Goal: Task Accomplishment & Management: Complete application form

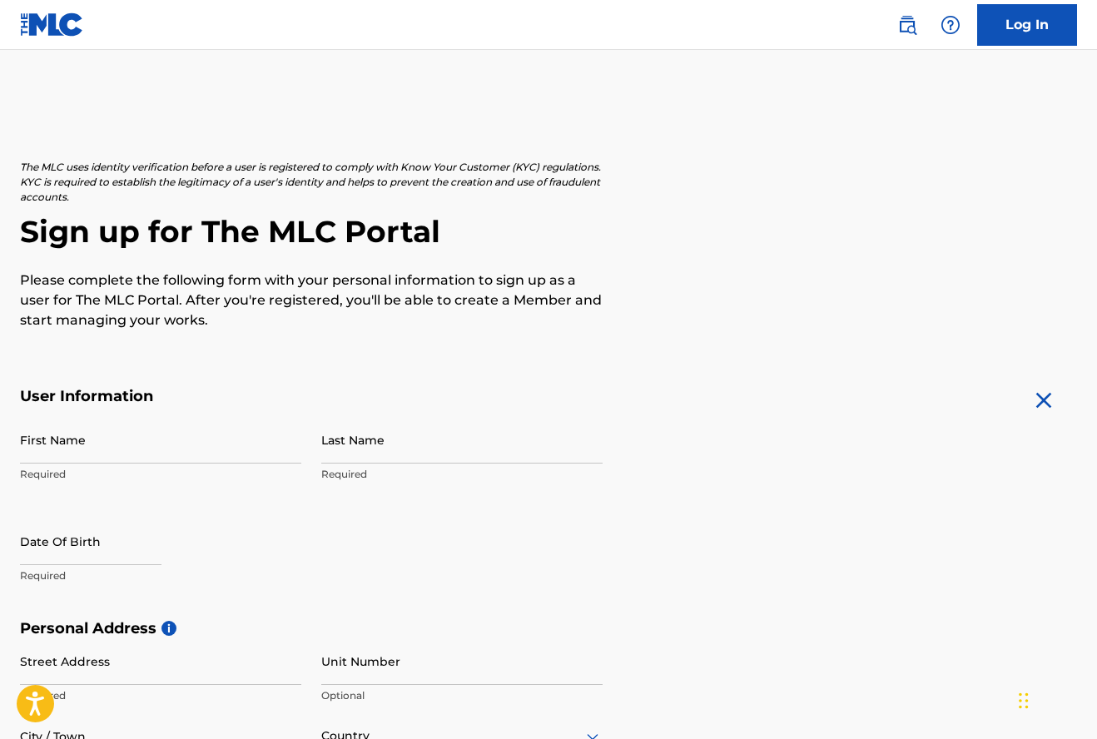
scroll to position [24, 0]
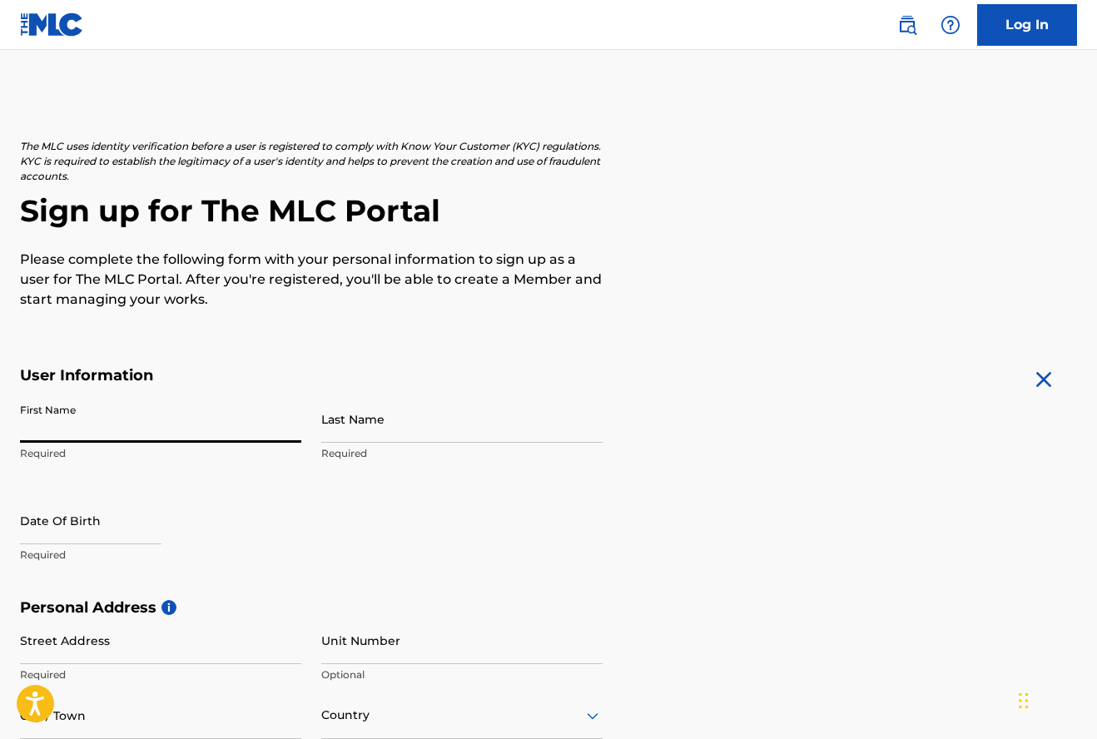
type input "d"
type input "Davea"
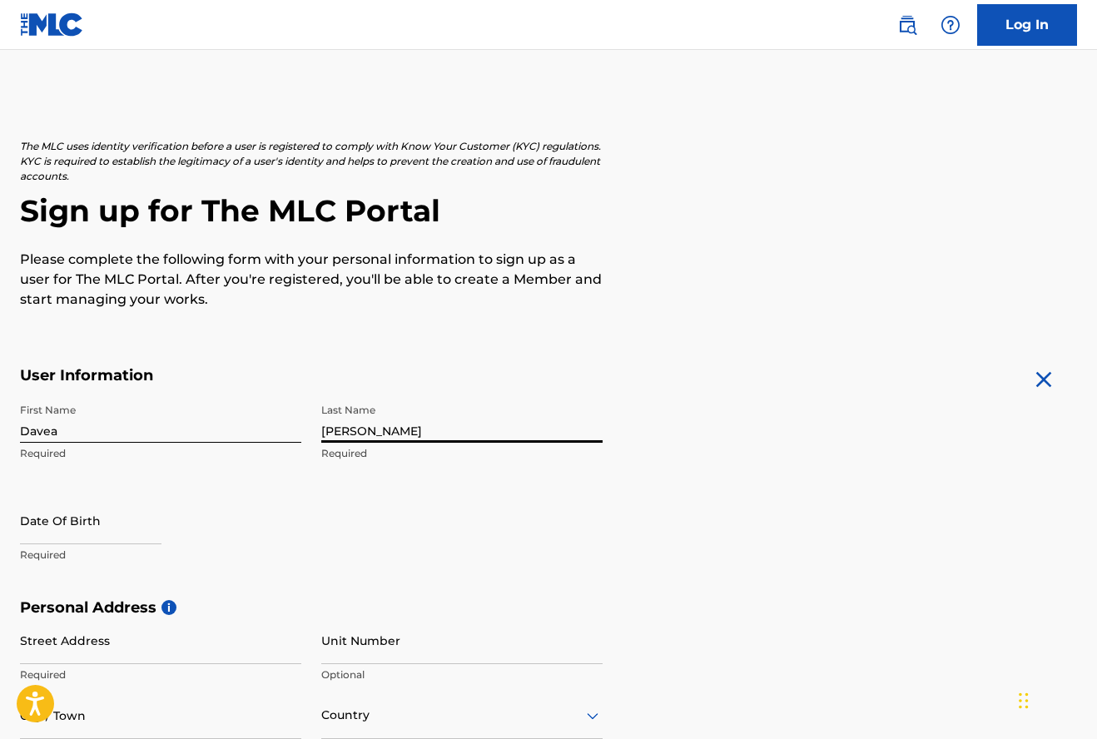
type input "[PERSON_NAME]"
select select "7"
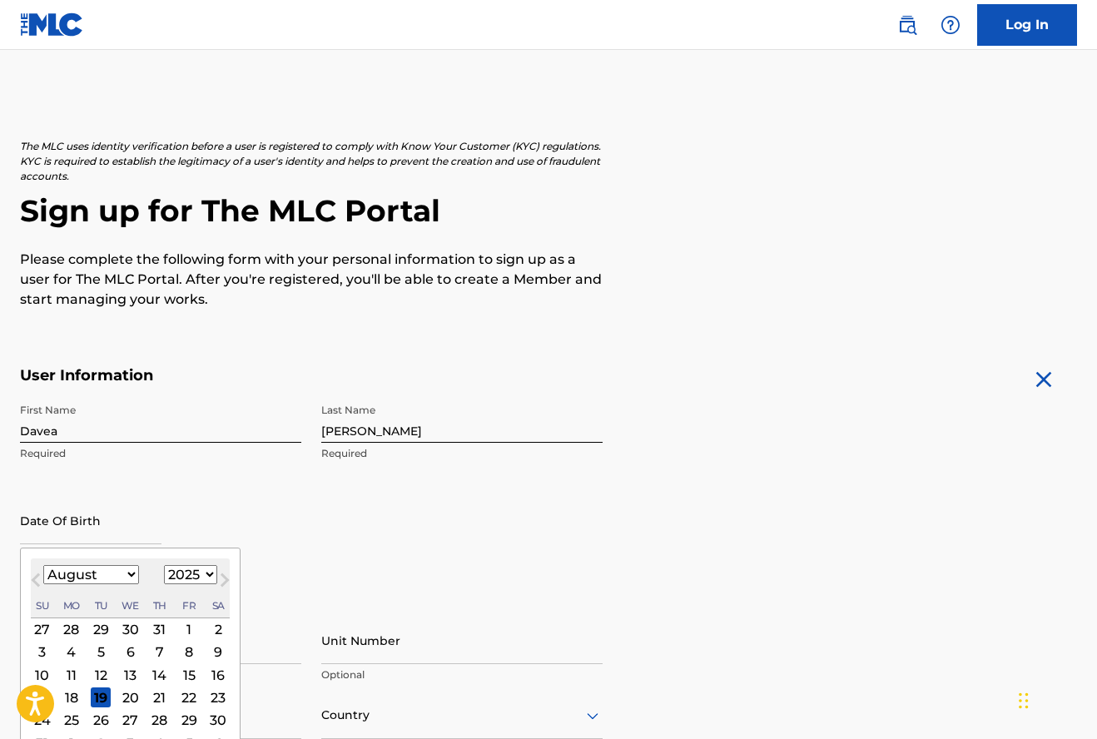
select select "2001"
click at [93, 647] on div "7" at bounding box center [101, 652] width 20 height 20
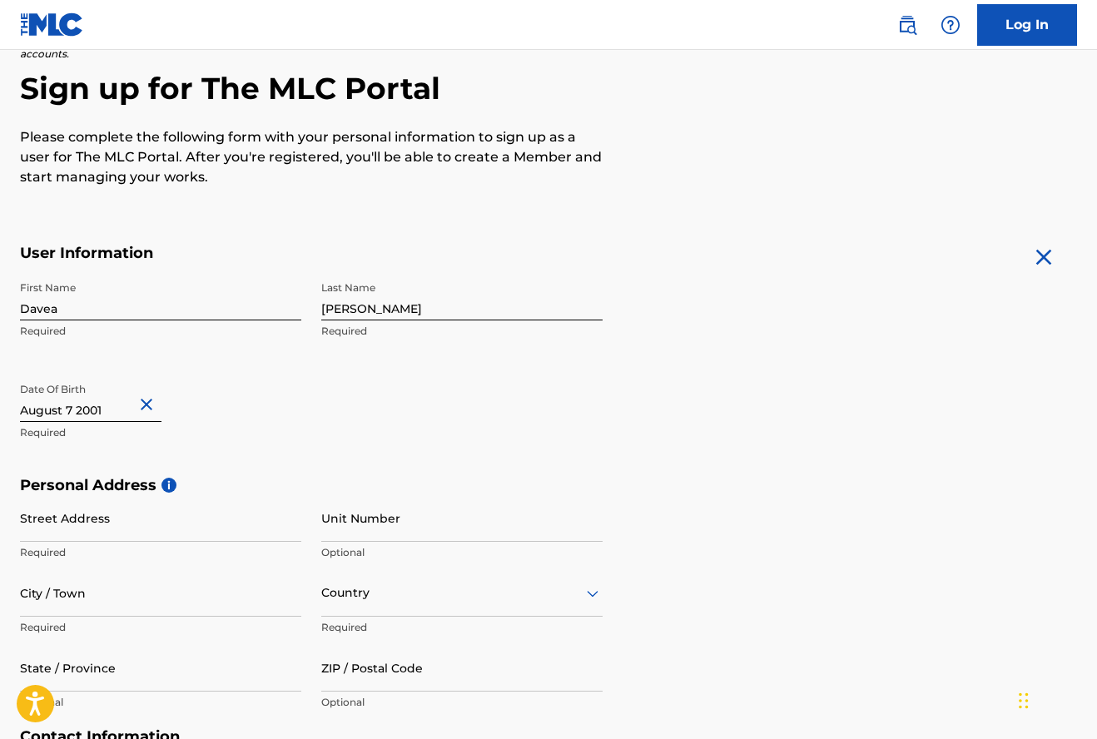
scroll to position [270, 0]
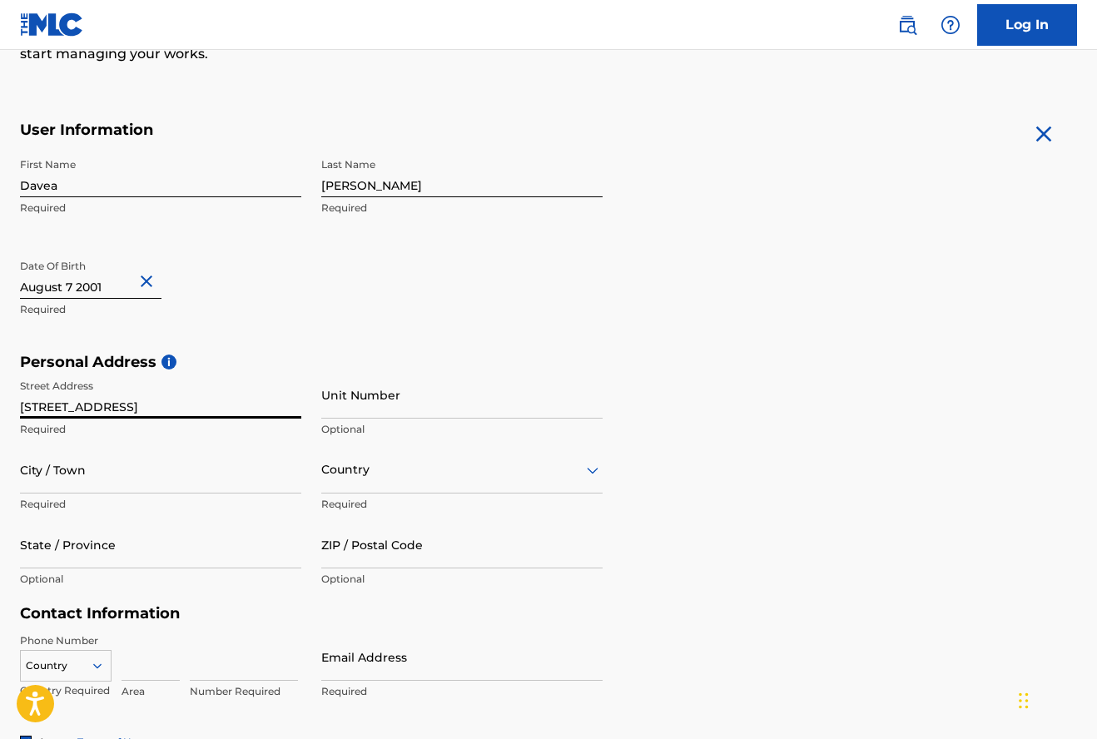
type input "[STREET_ADDRESS]"
click at [83, 483] on input "jamacia Qyeens" at bounding box center [160, 469] width 281 height 47
type input "jamacia Queens"
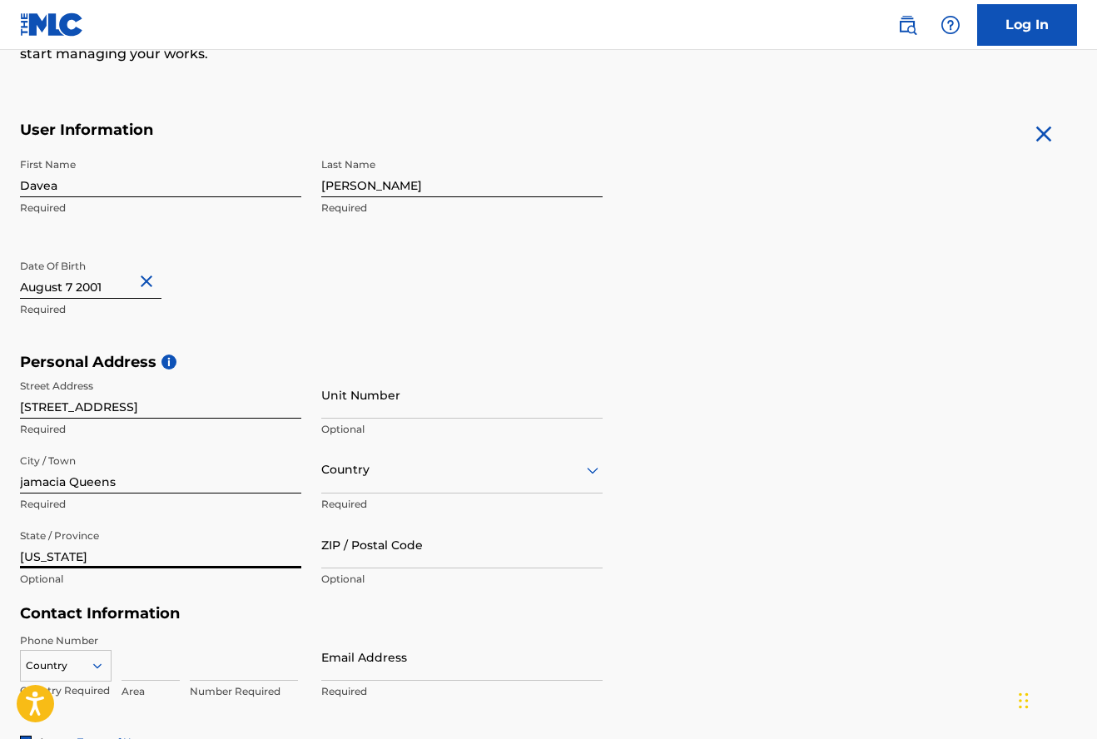
type input "[US_STATE]"
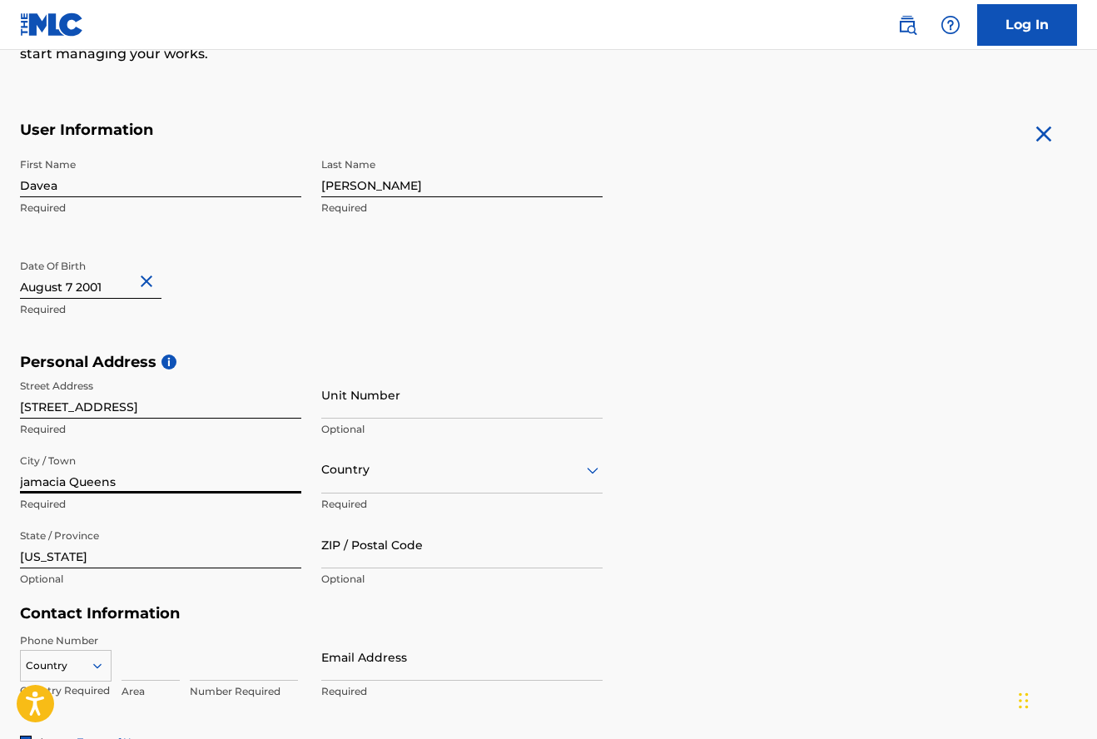
click at [61, 482] on input "jamacia Queens" at bounding box center [160, 469] width 281 height 47
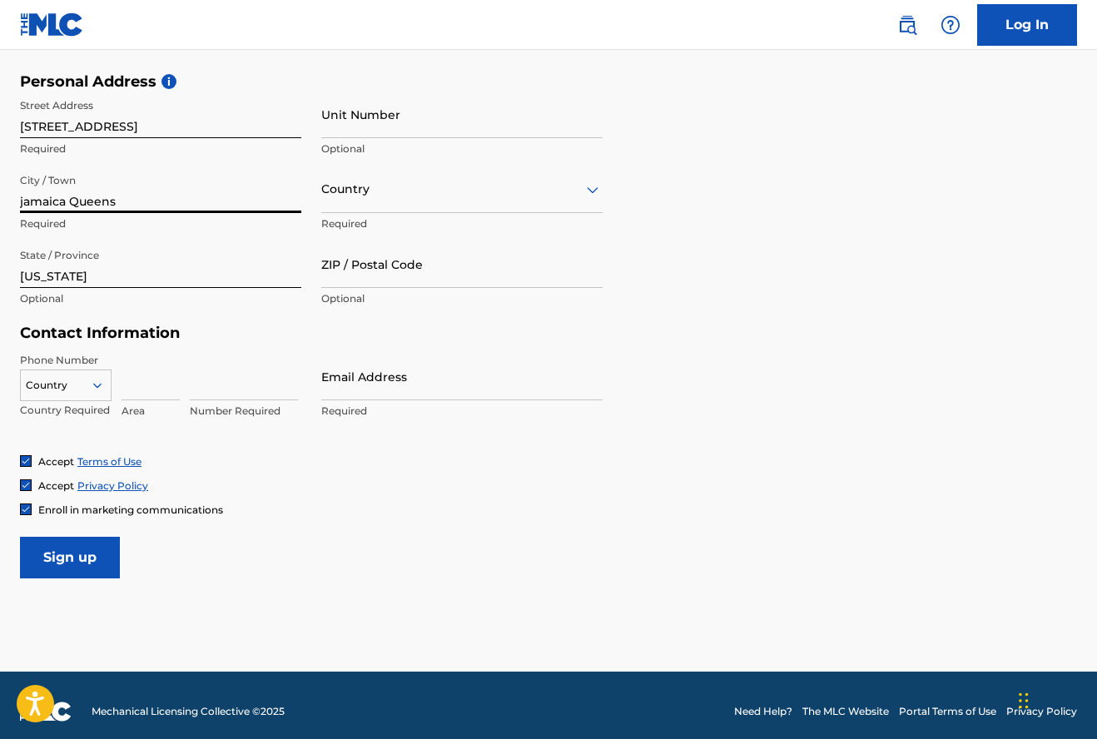
type input "jamaica Queens"
click at [66, 381] on div at bounding box center [66, 385] width 90 height 18
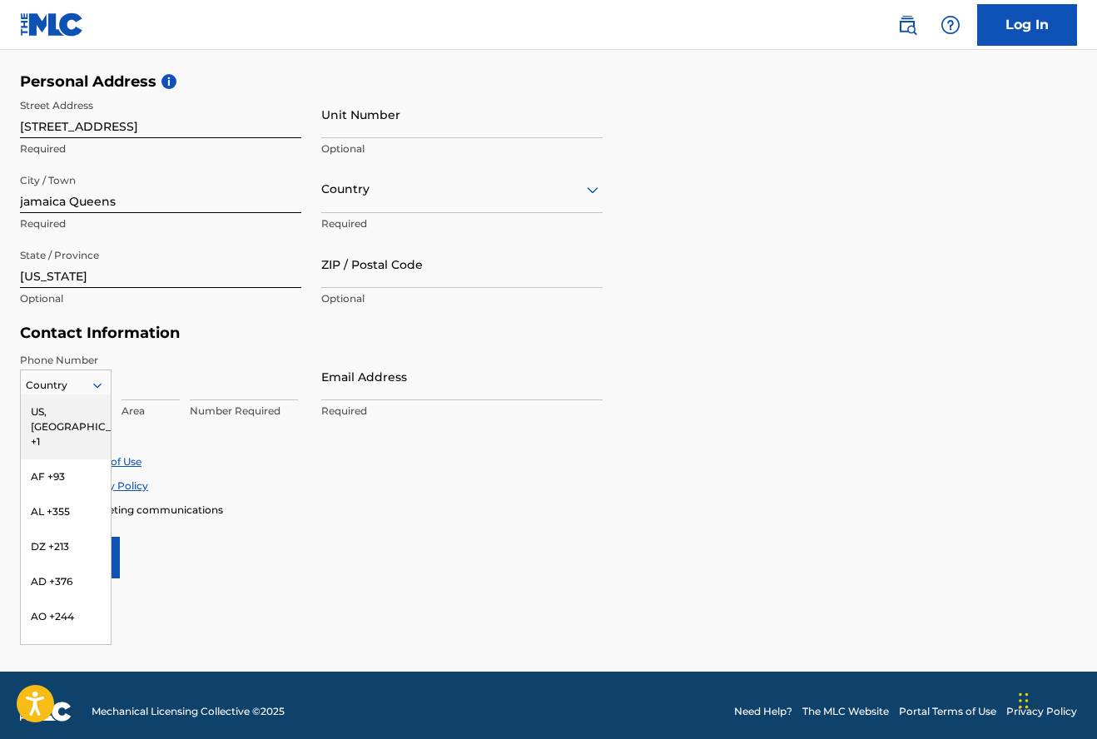
click at [64, 411] on div "US, [GEOGRAPHIC_DATA] +1" at bounding box center [66, 426] width 90 height 65
click at [86, 380] on div at bounding box center [66, 385] width 90 height 18
click at [70, 418] on div "US, [GEOGRAPHIC_DATA] +1" at bounding box center [66, 426] width 90 height 65
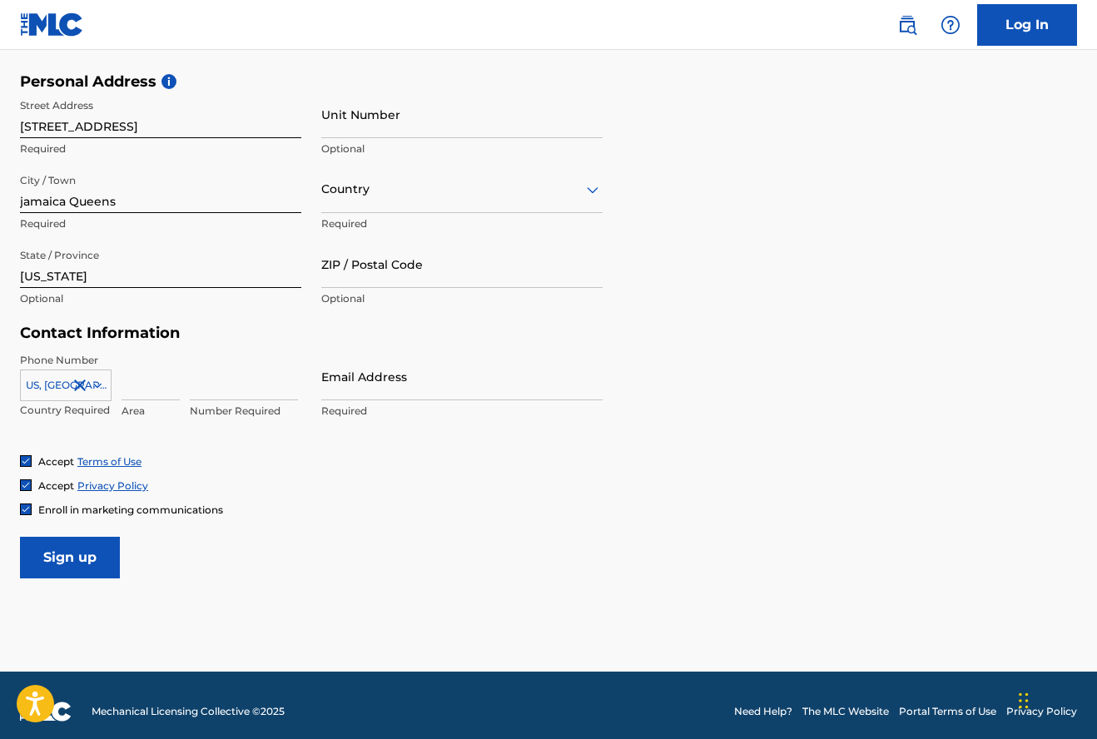
click at [152, 393] on input at bounding box center [150, 376] width 58 height 47
type input "929"
type input "3631654"
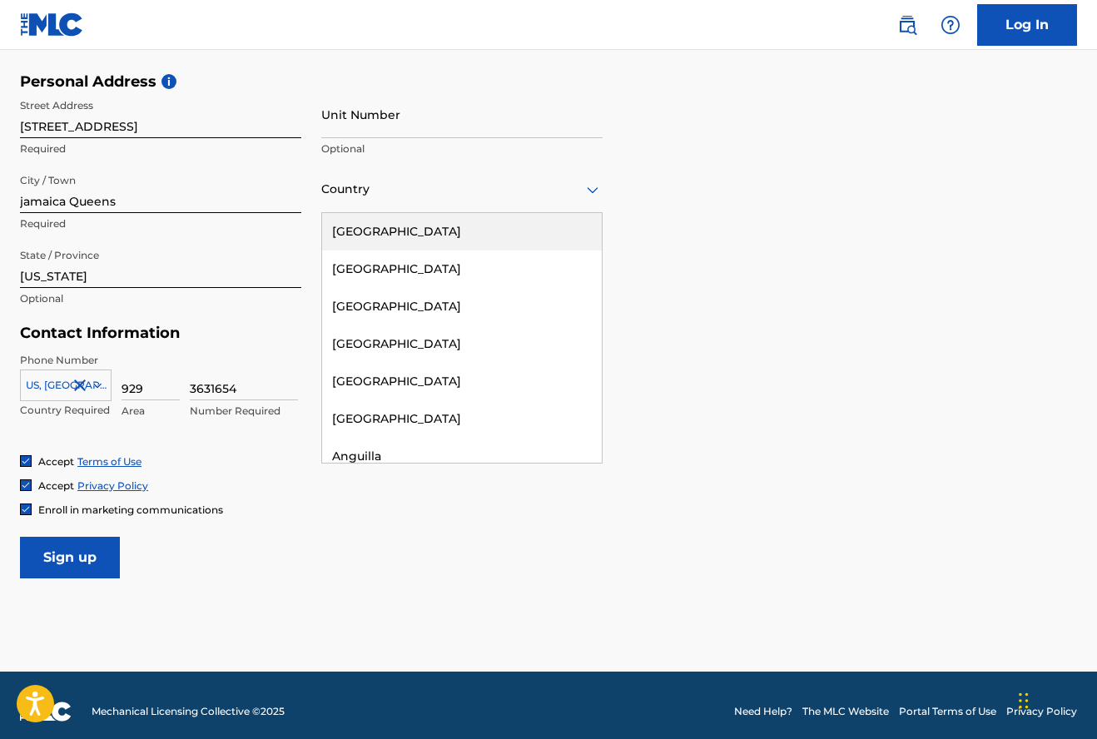
click at [368, 198] on div at bounding box center [461, 189] width 281 height 21
click at [354, 230] on div "[GEOGRAPHIC_DATA]" at bounding box center [462, 231] width 280 height 37
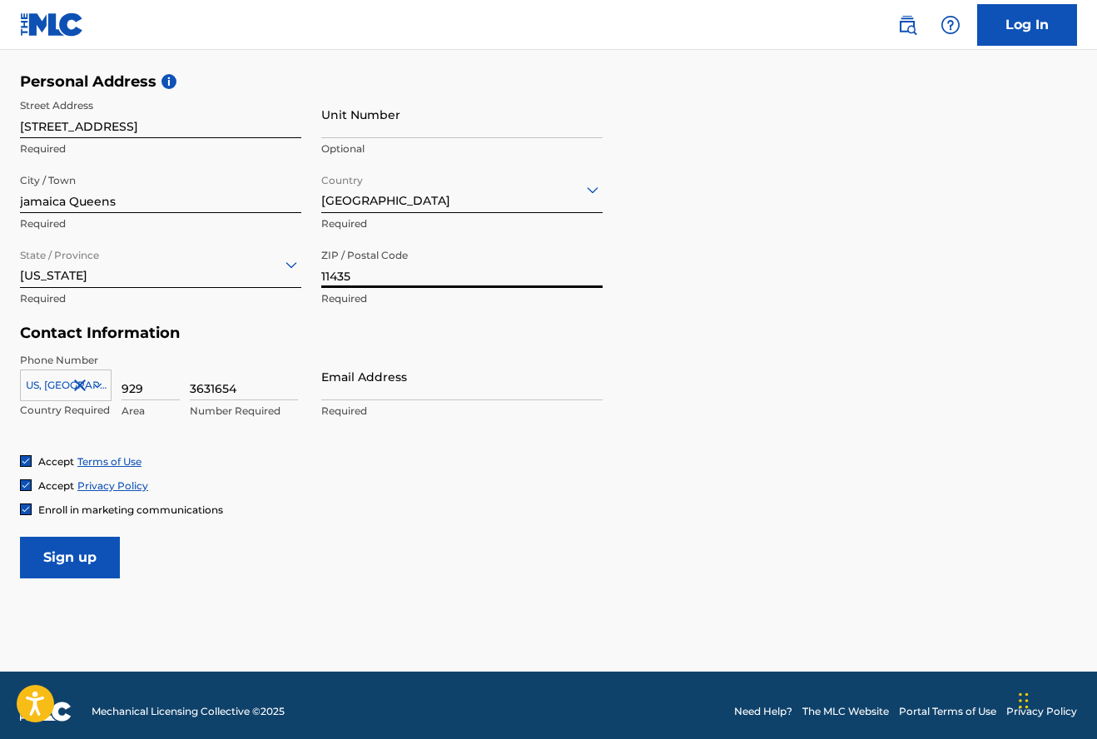
type input "11435"
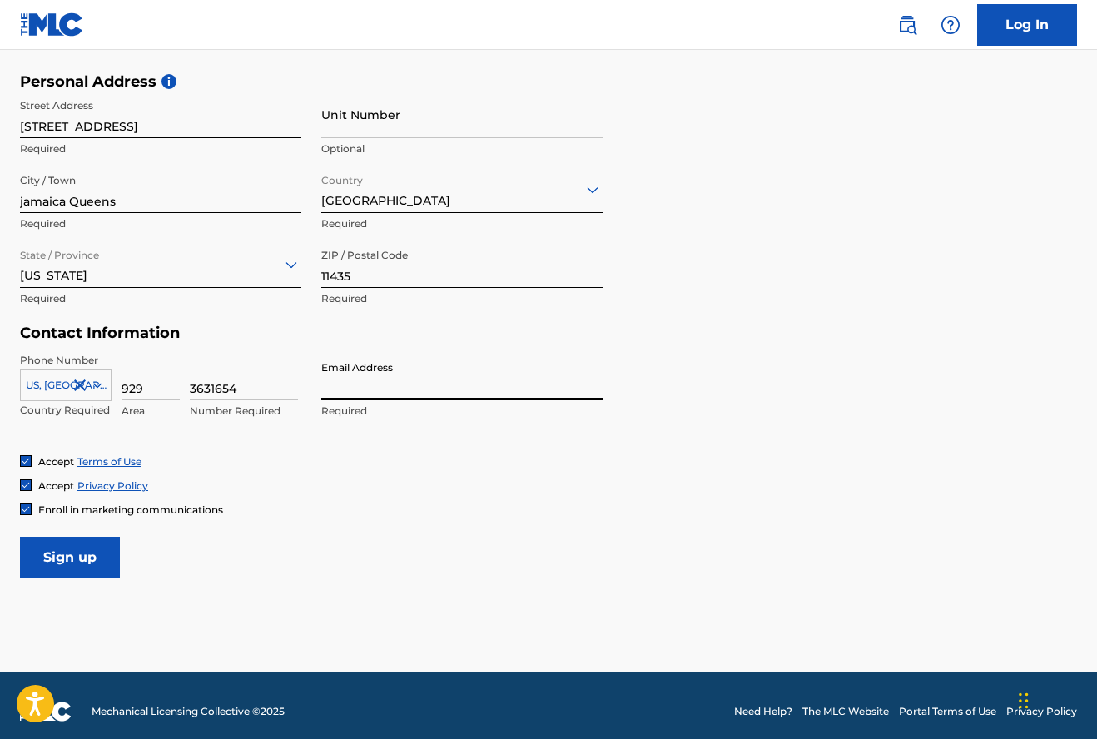
click at [346, 377] on input "Email Address" at bounding box center [461, 376] width 281 height 47
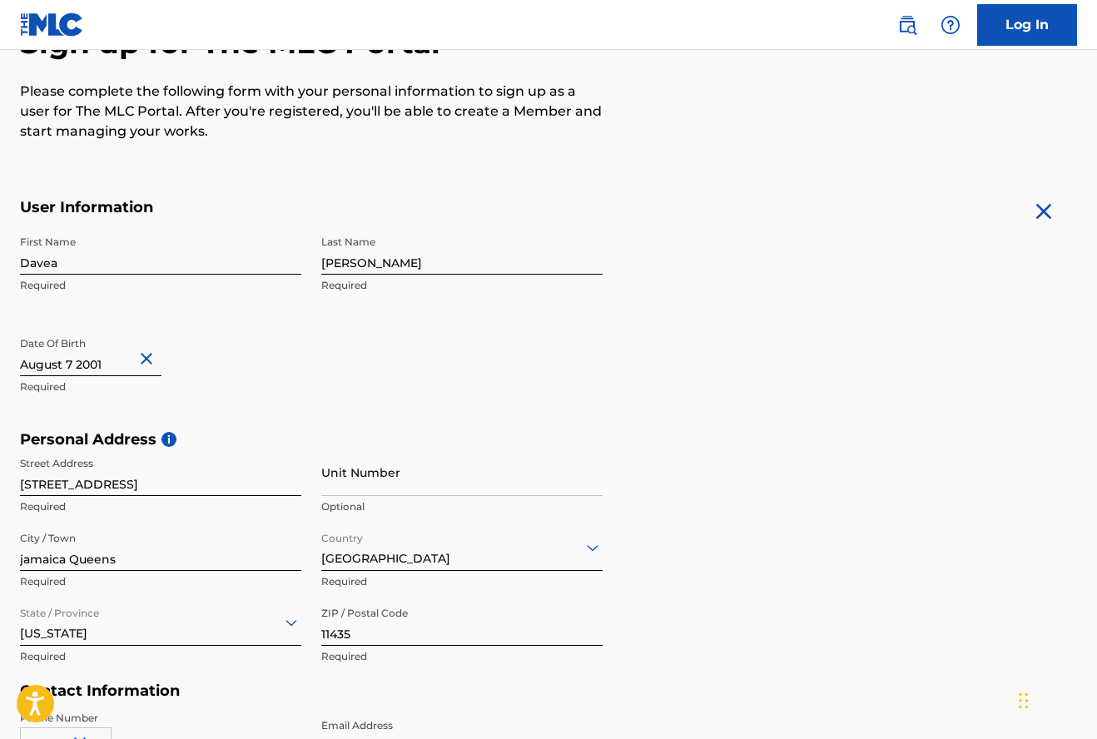
scroll to position [561, 0]
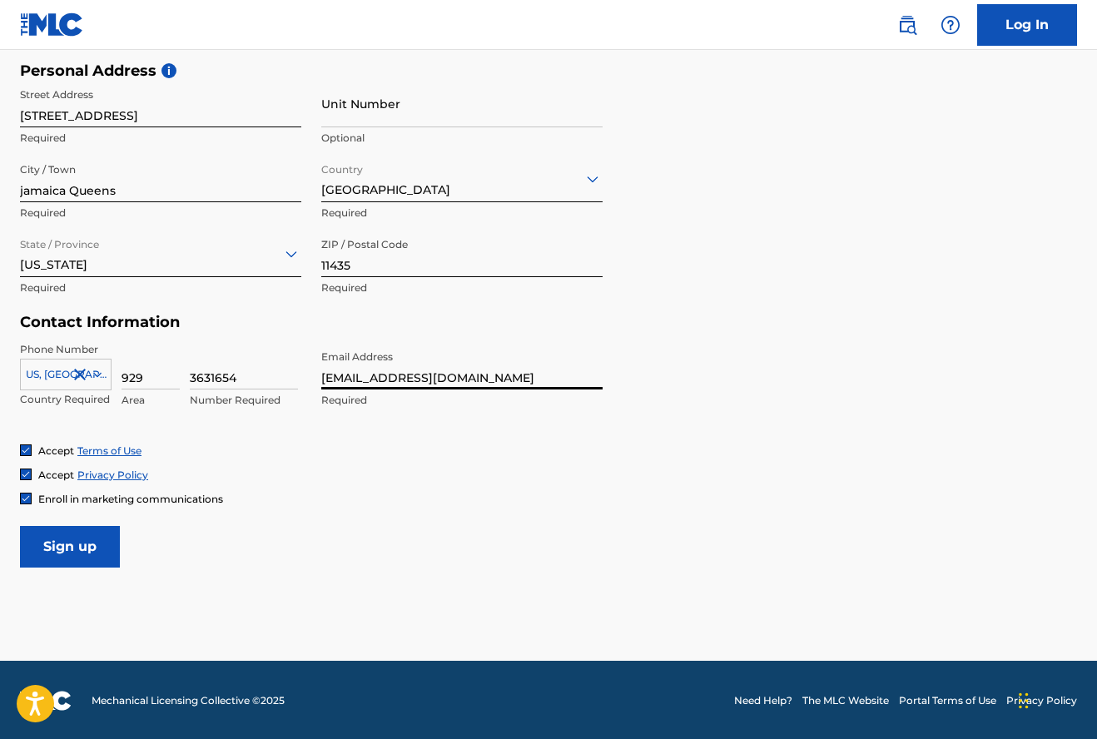
type input "[EMAIL_ADDRESS][DOMAIN_NAME]"
click at [66, 550] on input "Sign up" at bounding box center [70, 547] width 100 height 42
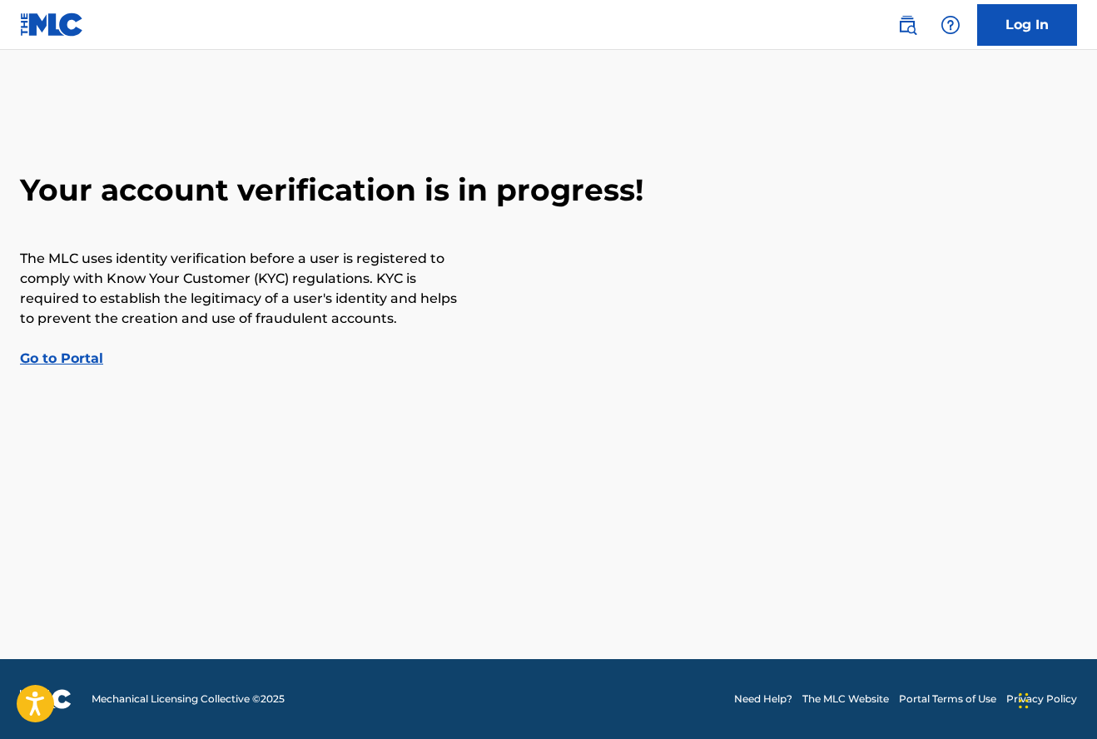
click at [88, 354] on link "Go to Portal" at bounding box center [61, 358] width 83 height 16
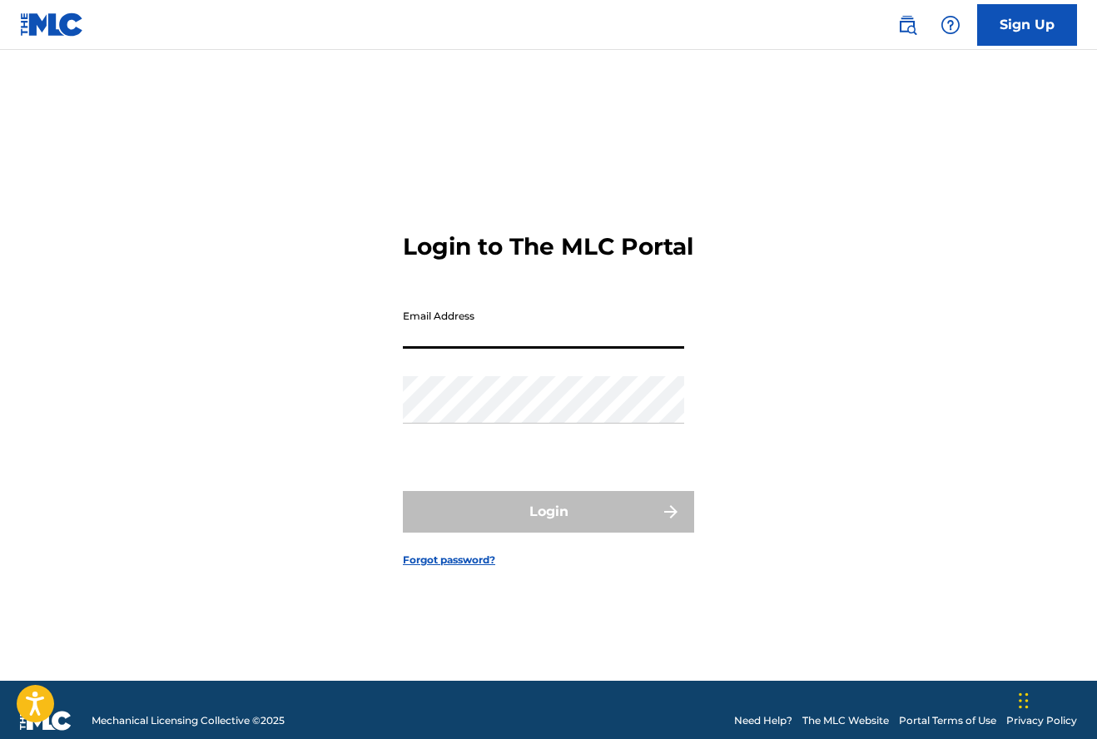
click at [1056, 24] on link "Sign Up" at bounding box center [1027, 25] width 100 height 42
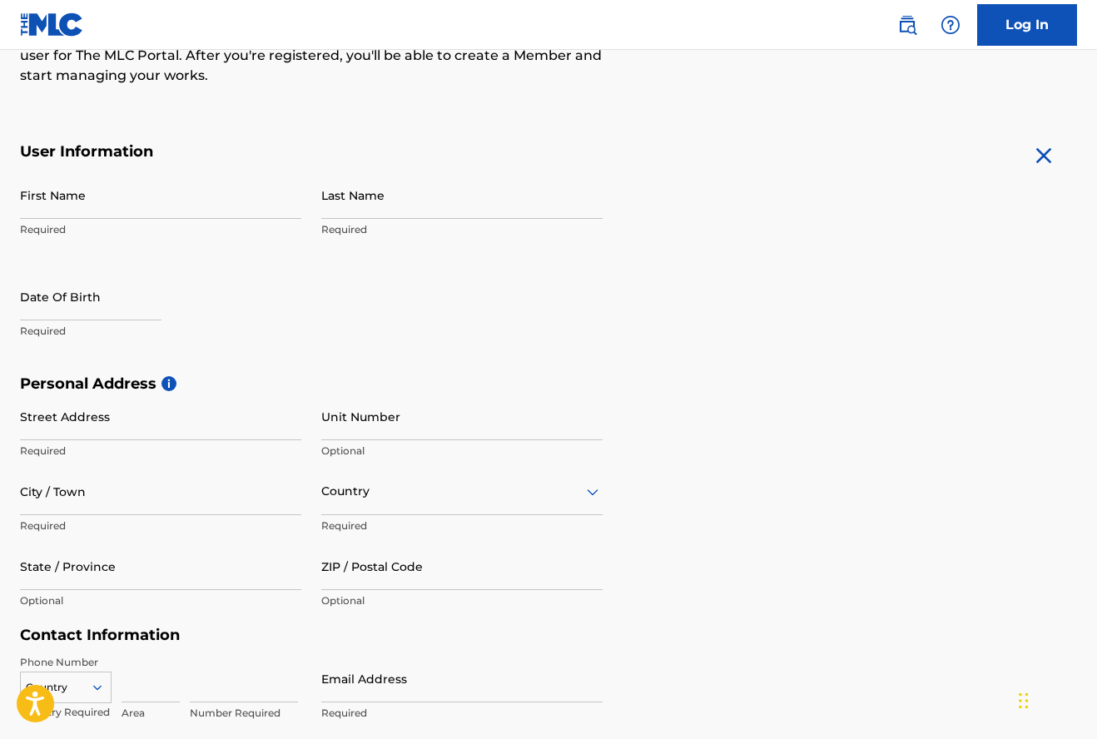
scroll to position [561, 0]
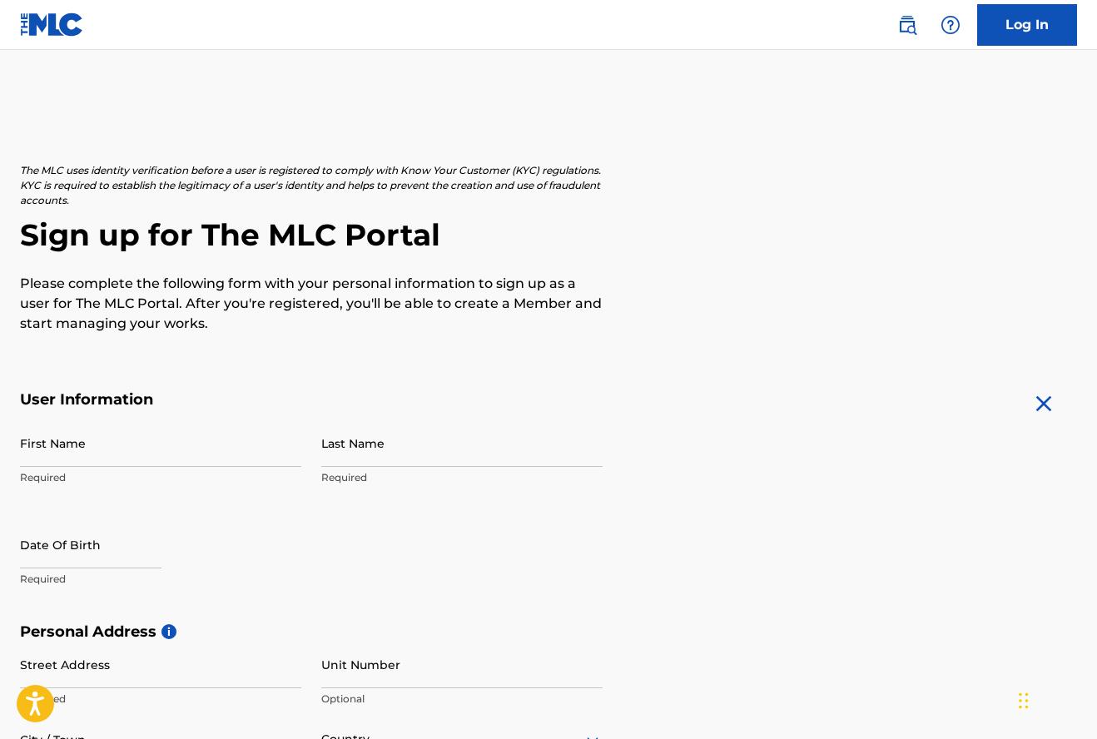
scroll to position [561, 0]
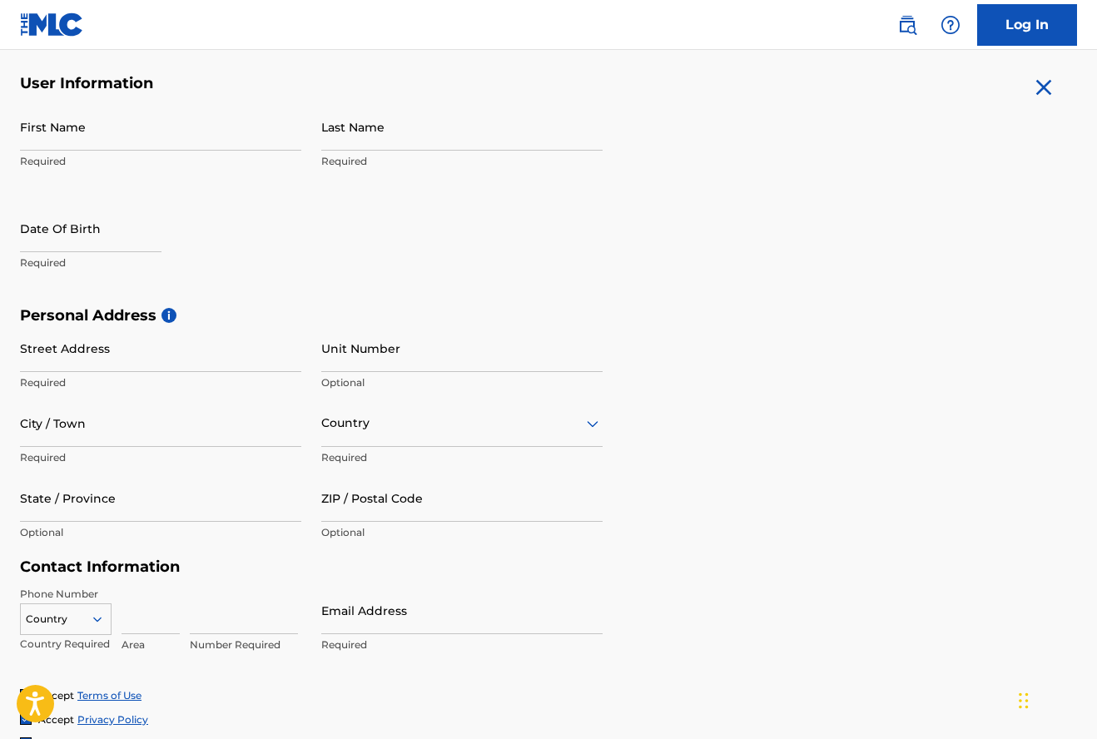
scroll to position [131, 0]
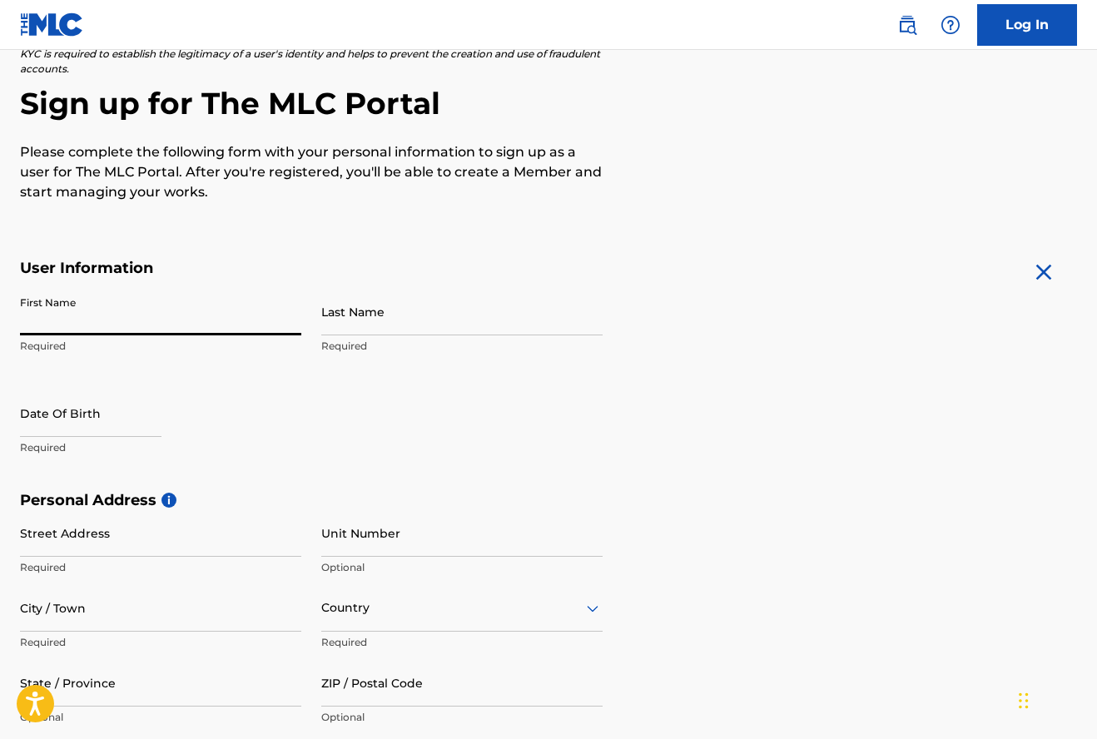
click at [1035, 10] on link "Log In" at bounding box center [1027, 25] width 100 height 42
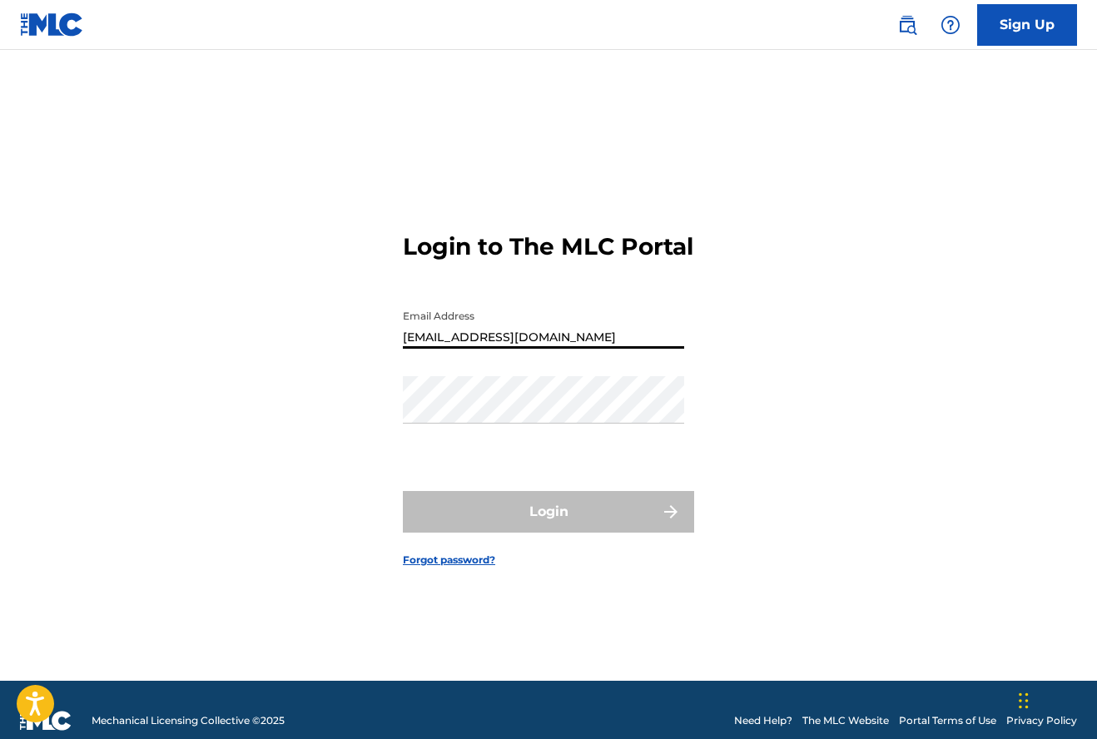
type input "[EMAIL_ADDRESS][DOMAIN_NAME]"
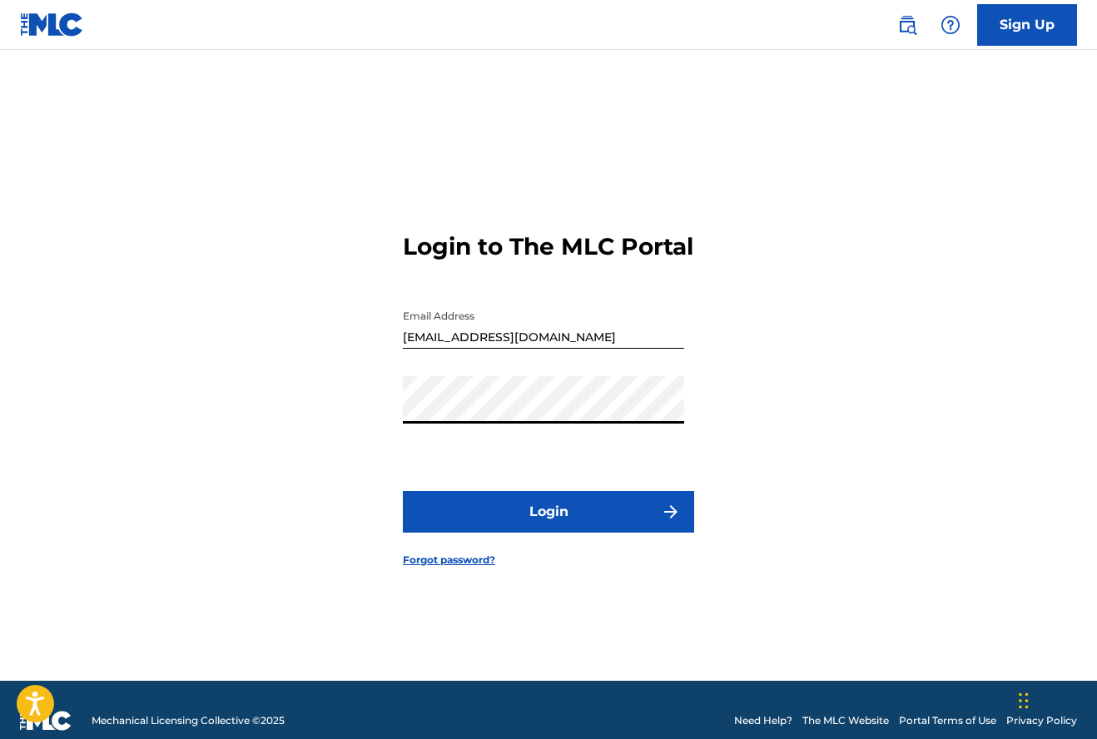
click at [548, 526] on button "Login" at bounding box center [548, 512] width 291 height 42
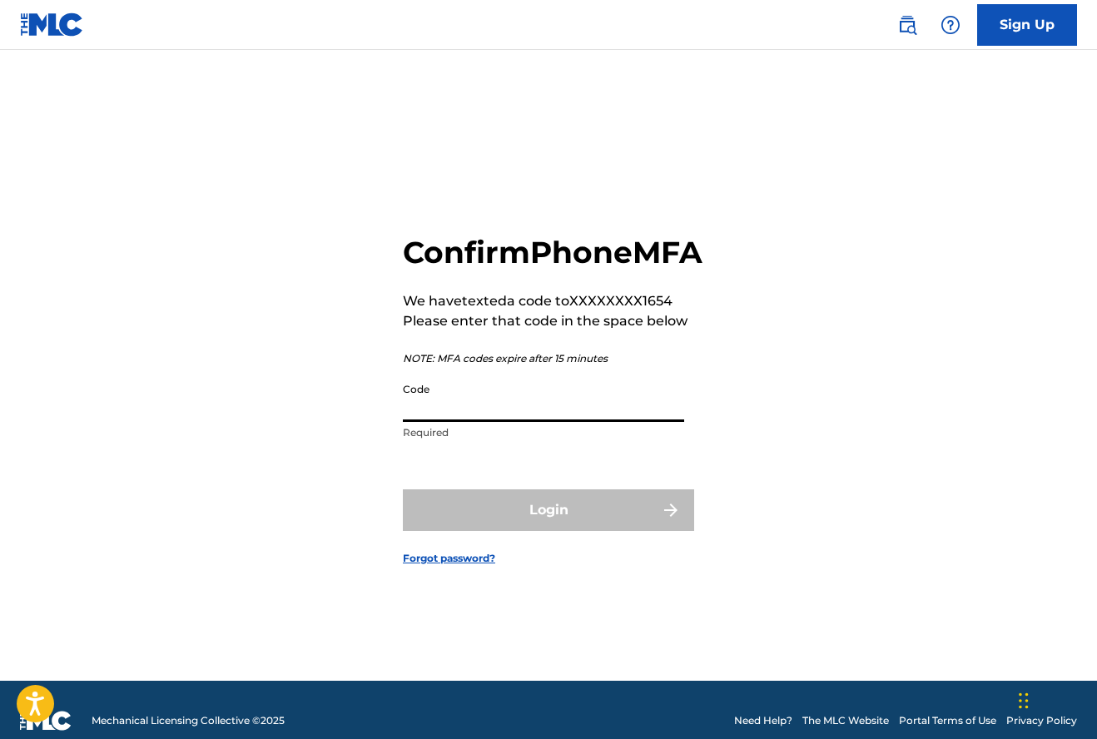
click at [467, 422] on input "Code" at bounding box center [543, 397] width 281 height 47
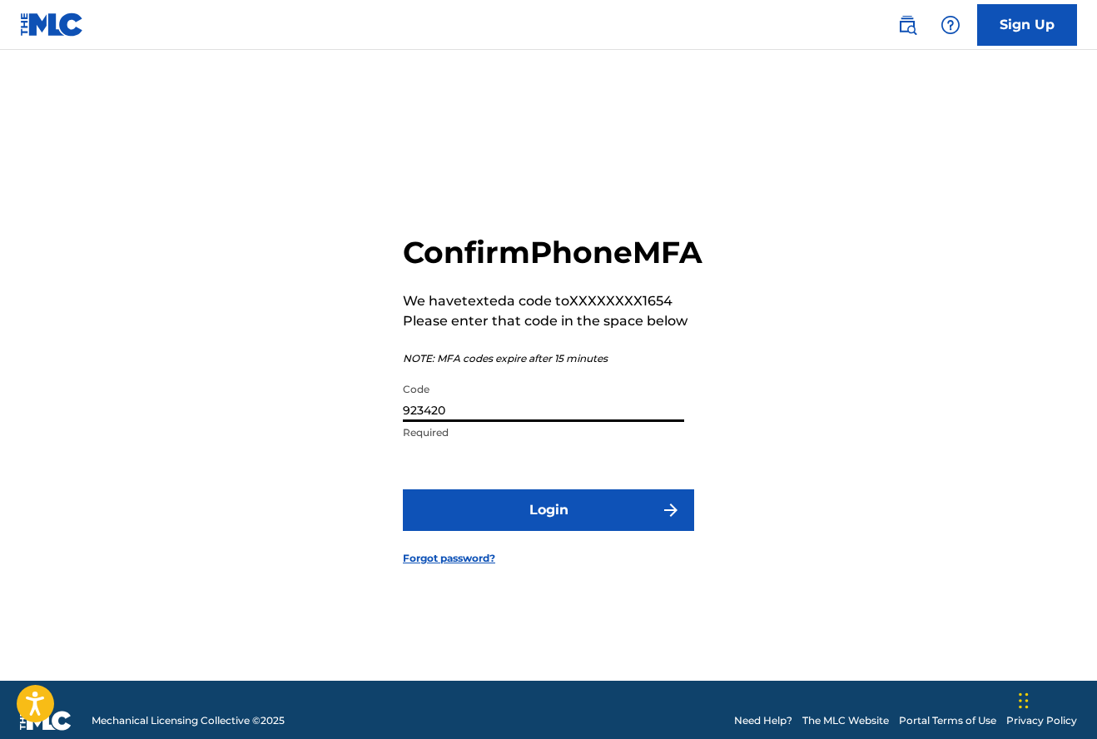
type input "923420"
click at [548, 528] on button "Login" at bounding box center [548, 510] width 291 height 42
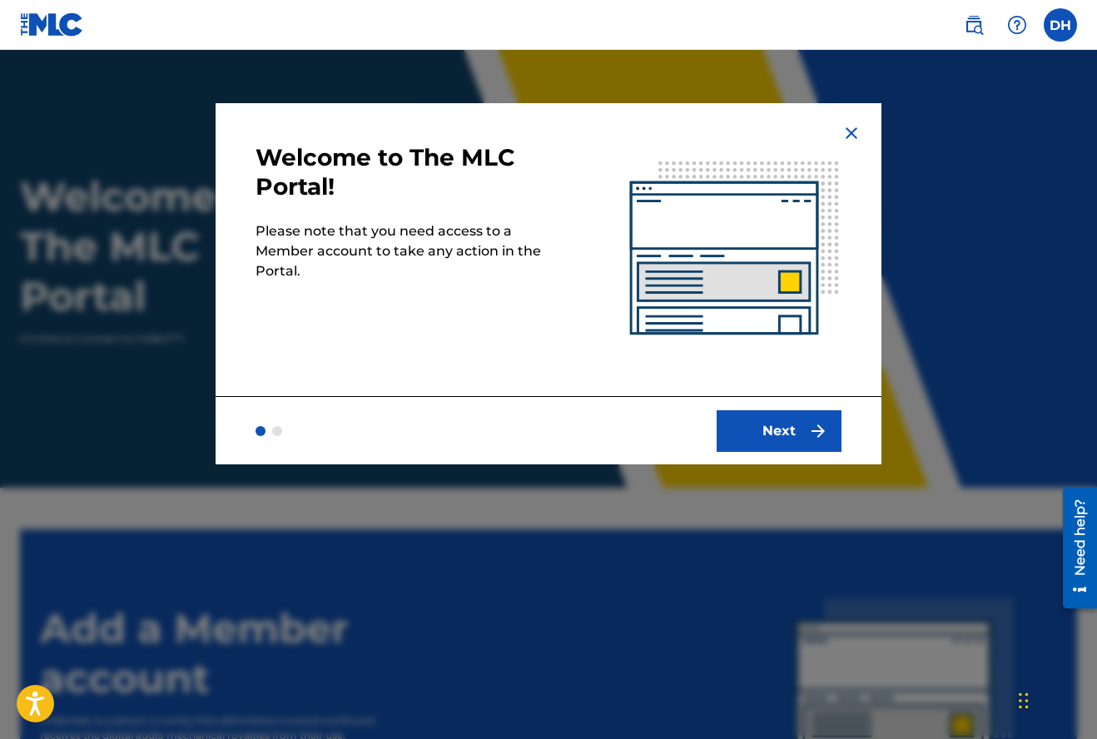
click at [778, 424] on button "Next" at bounding box center [778, 431] width 125 height 42
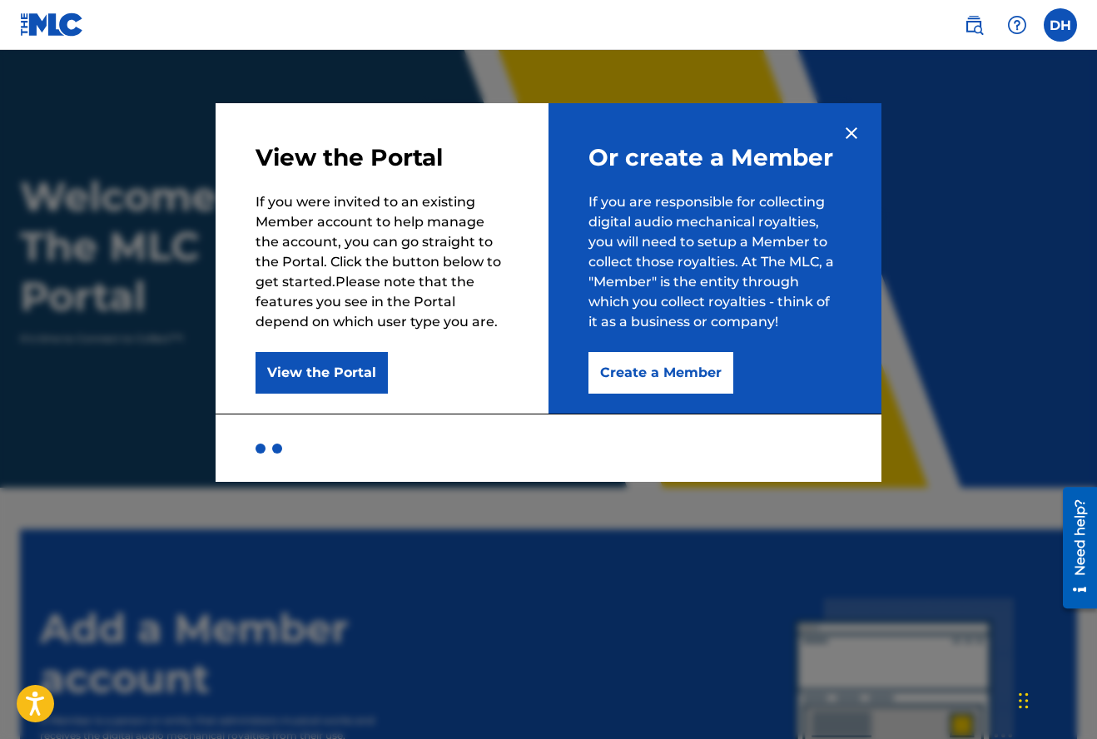
click at [333, 365] on button "View the Portal" at bounding box center [321, 373] width 132 height 42
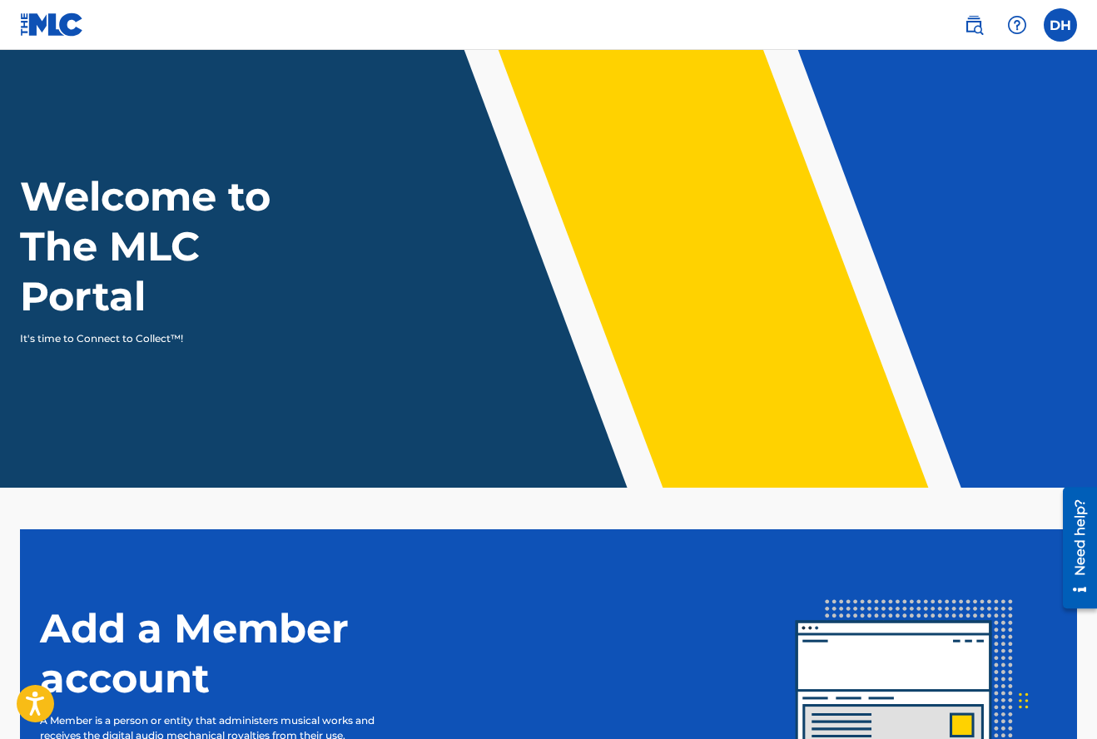
scroll to position [215, 0]
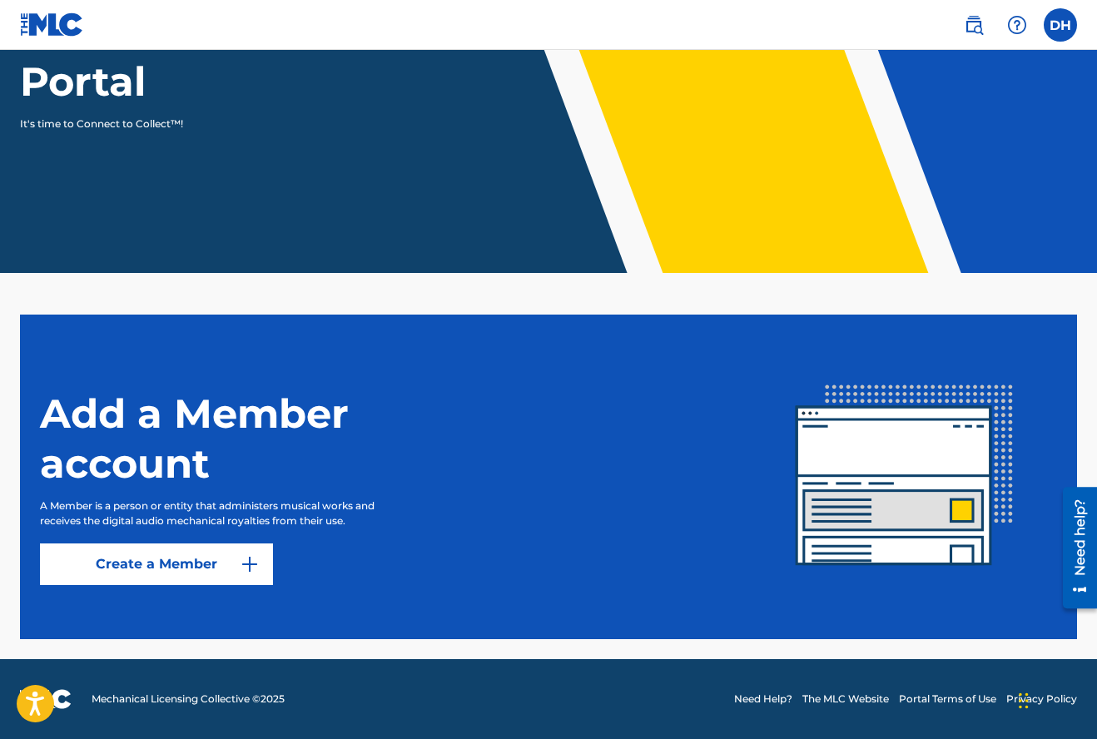
click at [226, 555] on link "Create a Member" at bounding box center [156, 564] width 233 height 42
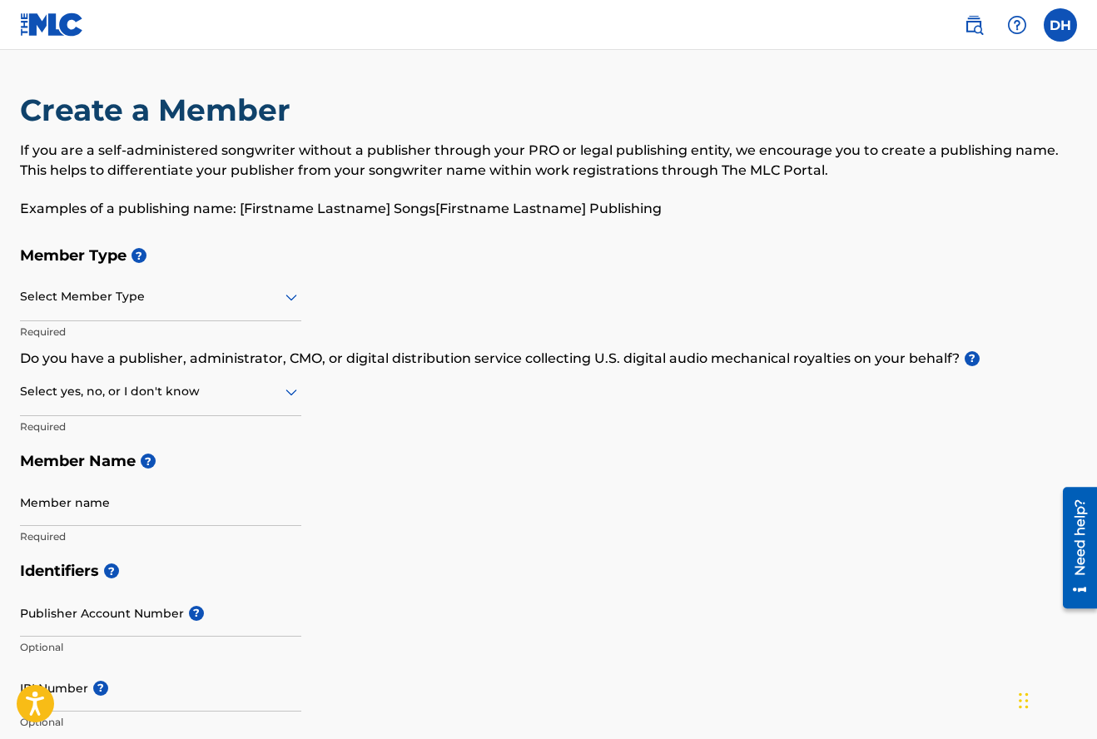
click at [252, 311] on div "Select Member Type" at bounding box center [160, 297] width 281 height 47
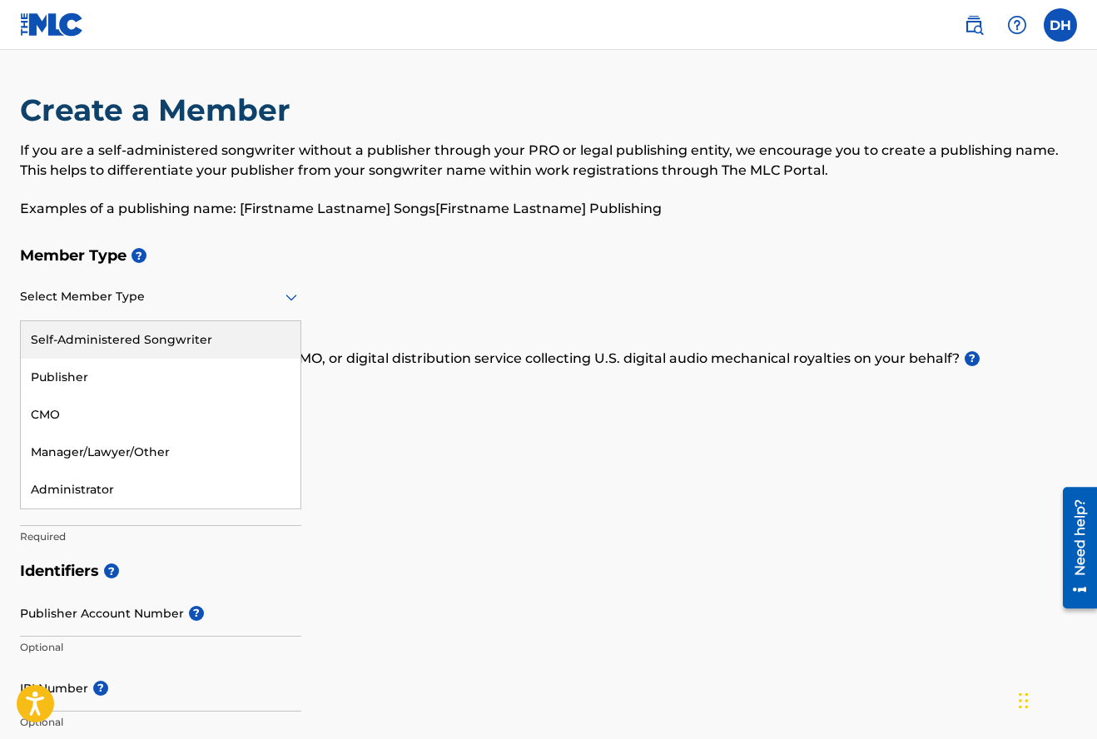
click at [215, 342] on div "Self-Administered Songwriter" at bounding box center [161, 339] width 280 height 37
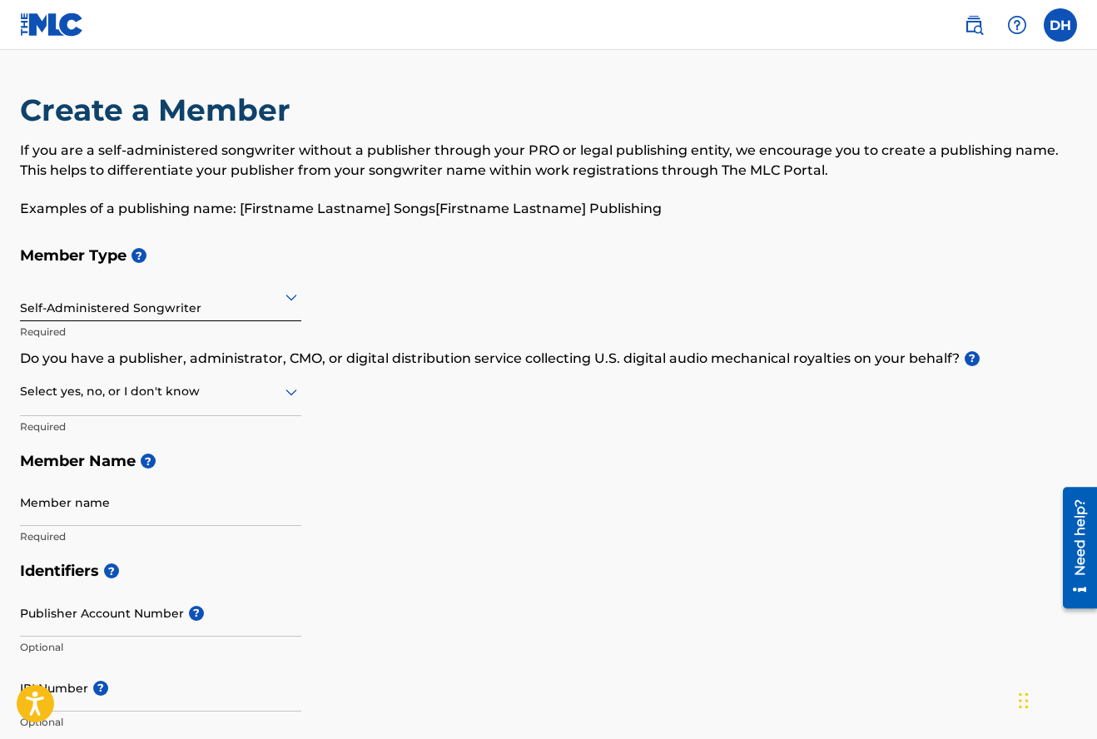
click at [182, 394] on div at bounding box center [160, 391] width 281 height 21
click at [171, 418] on div "Yes" at bounding box center [161, 434] width 280 height 37
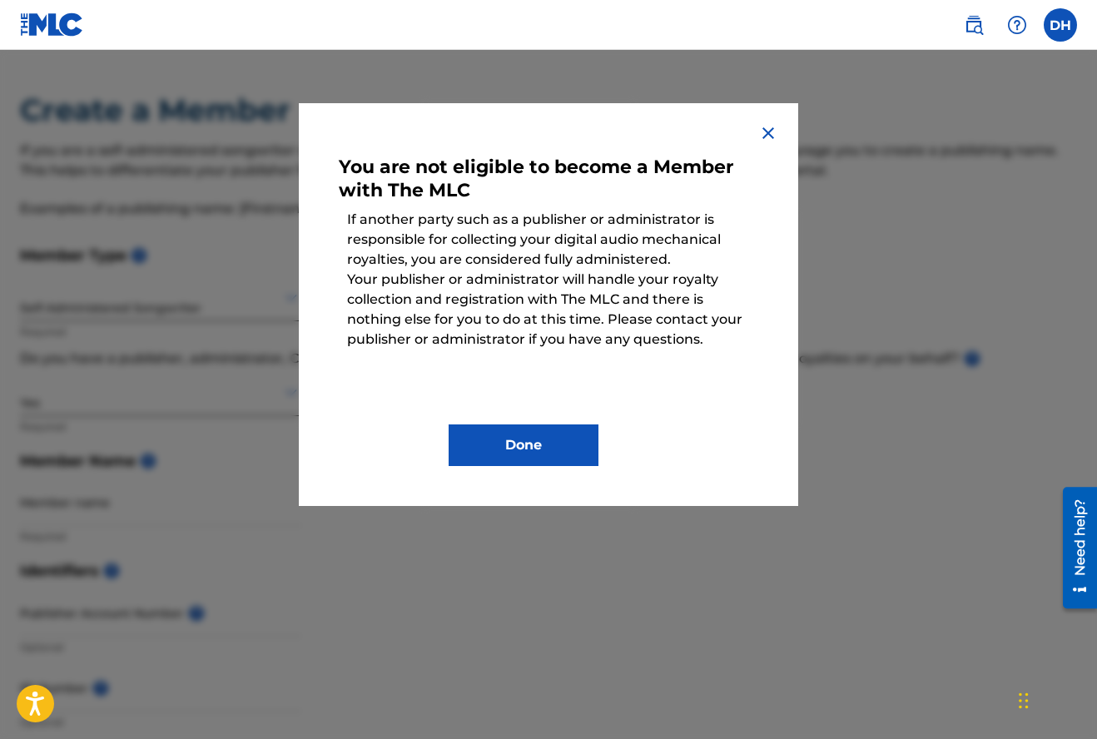
click at [540, 451] on button "Done" at bounding box center [523, 445] width 150 height 42
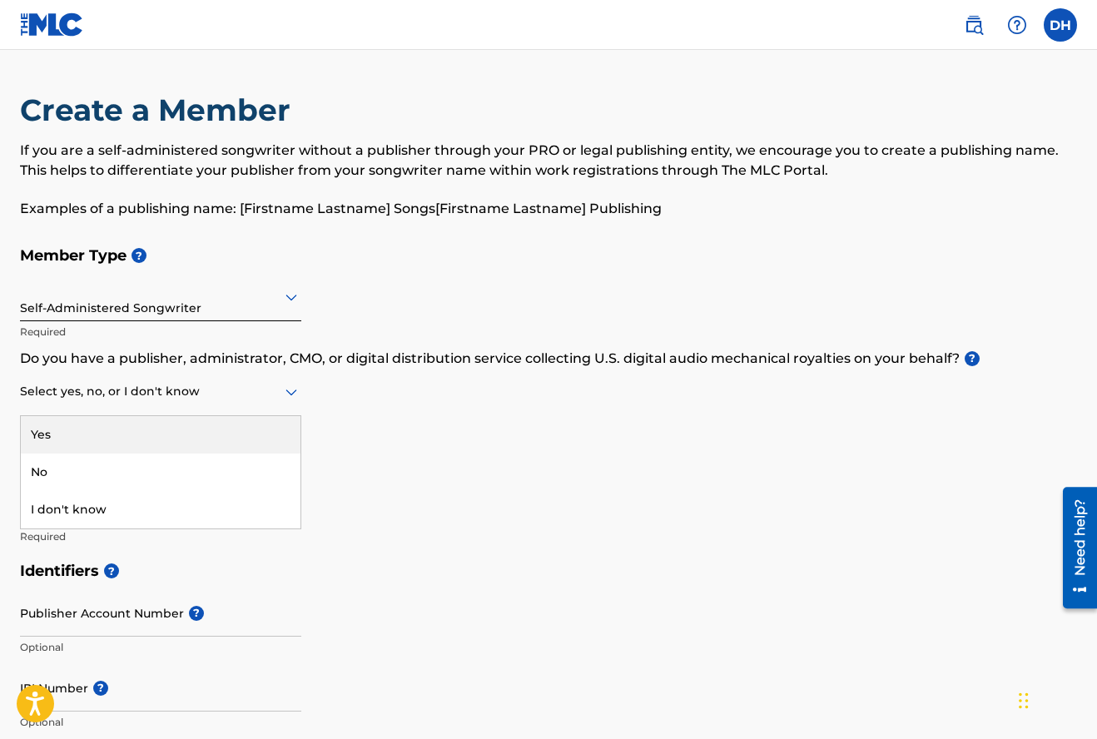
click at [232, 388] on div at bounding box center [160, 391] width 281 height 21
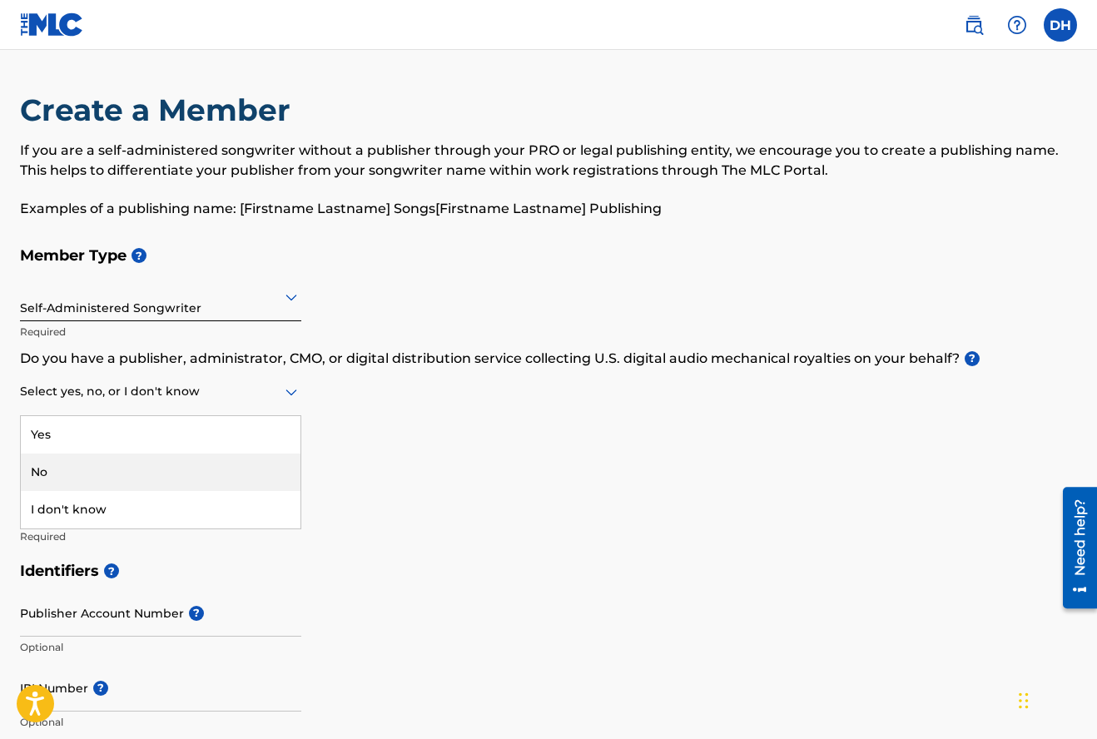
click at [146, 468] on div "No" at bounding box center [161, 471] width 280 height 37
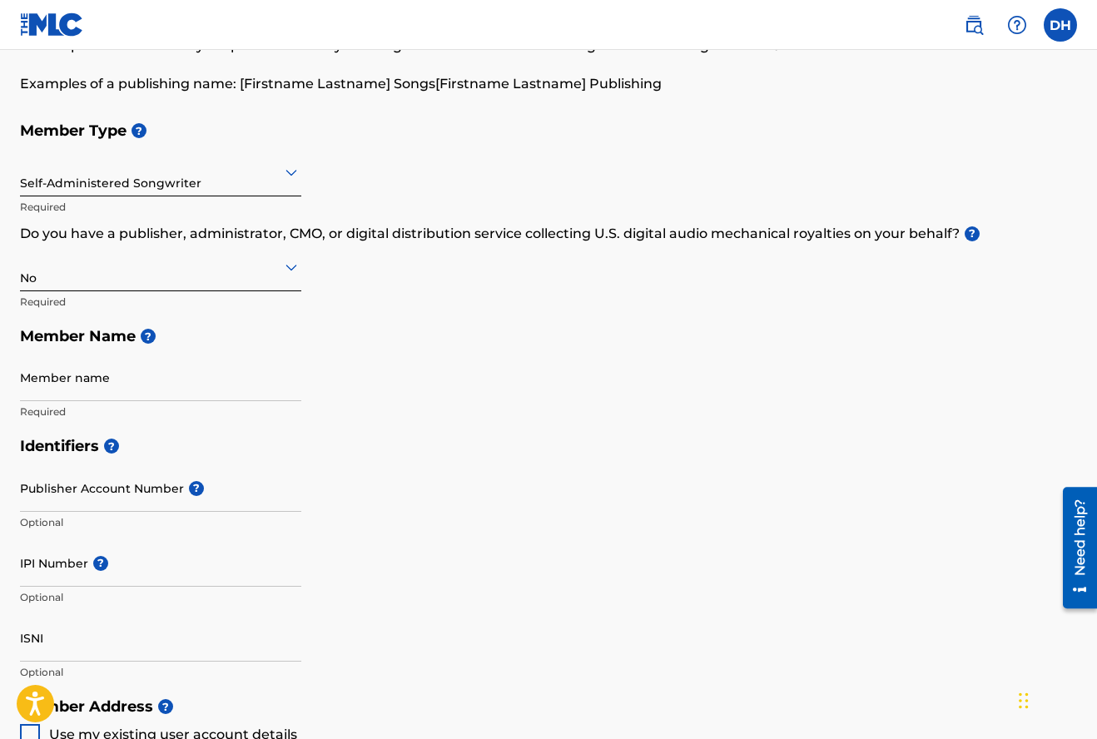
scroll to position [221, 0]
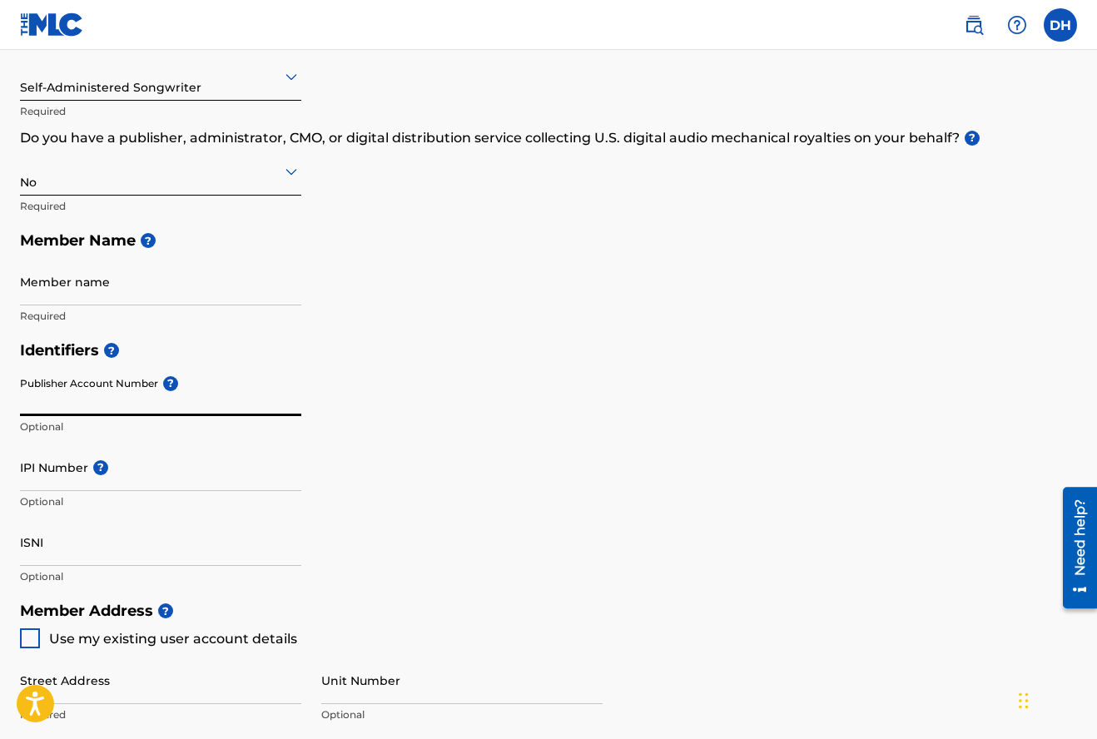
click at [160, 399] on input "Publisher Account Number ?" at bounding box center [160, 392] width 281 height 47
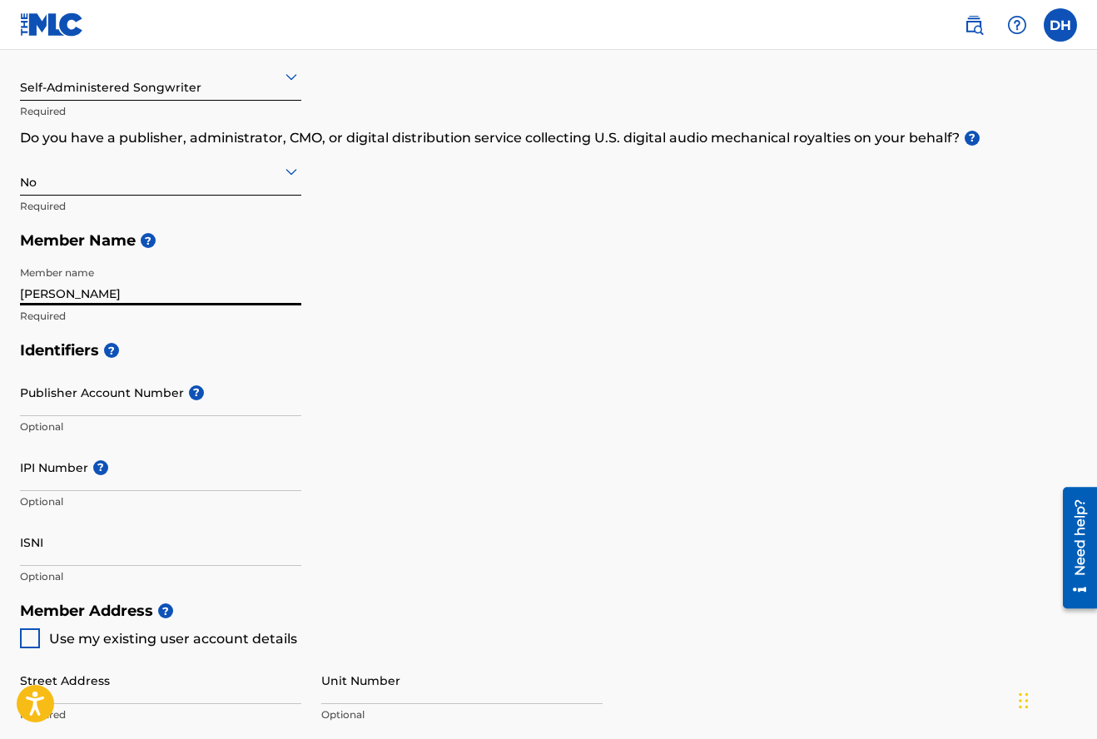
scroll to position [513, 0]
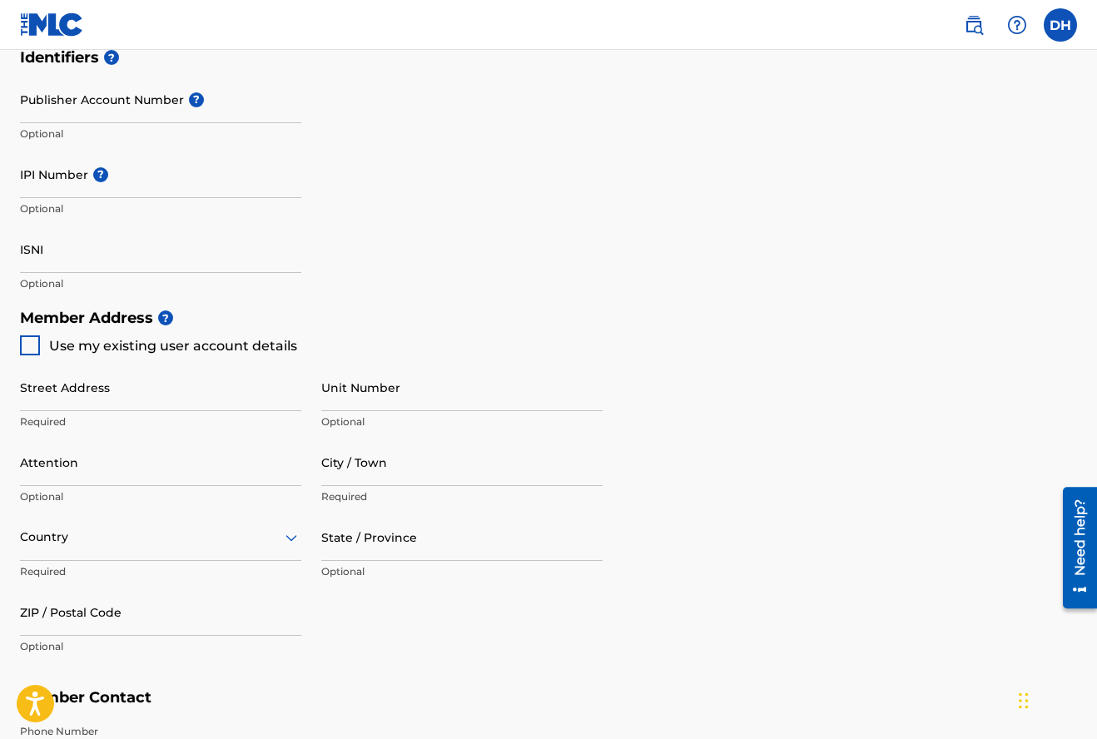
type input "[PERSON_NAME]"
click at [31, 344] on div at bounding box center [30, 345] width 20 height 20
type input "[STREET_ADDRESS]"
type input "jamaica Queens"
type input "11435"
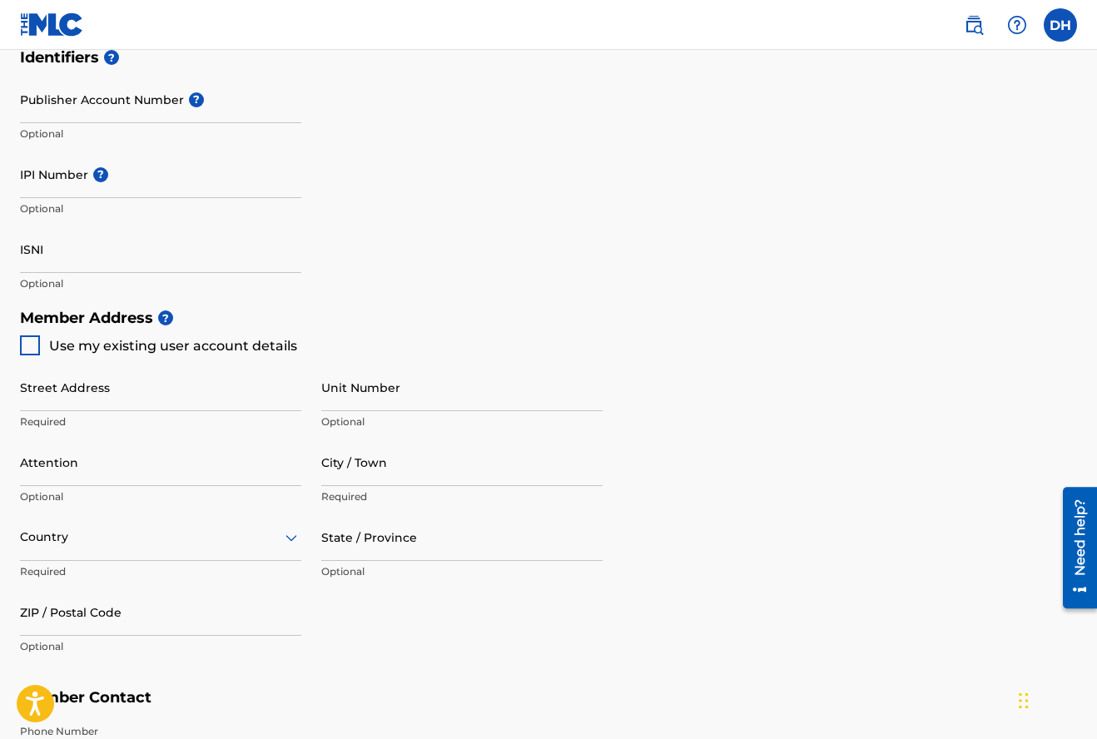
type input "929"
type input "3631654"
type input "[EMAIL_ADDRESS][DOMAIN_NAME]"
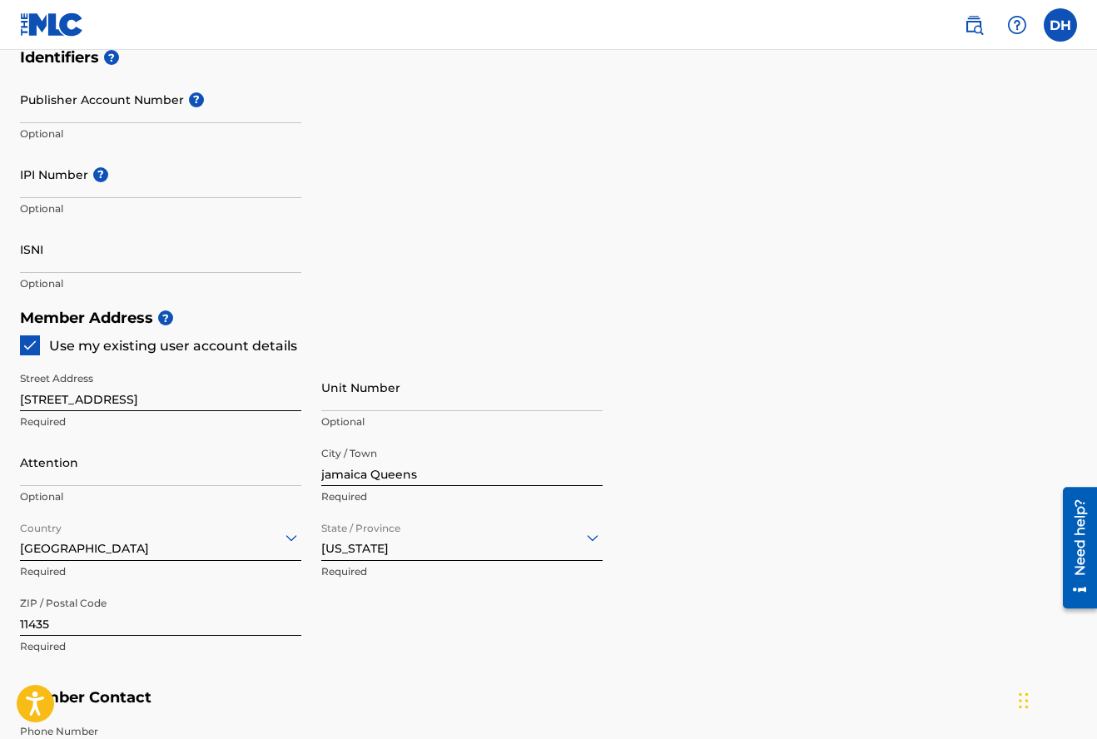
scroll to position [883, 0]
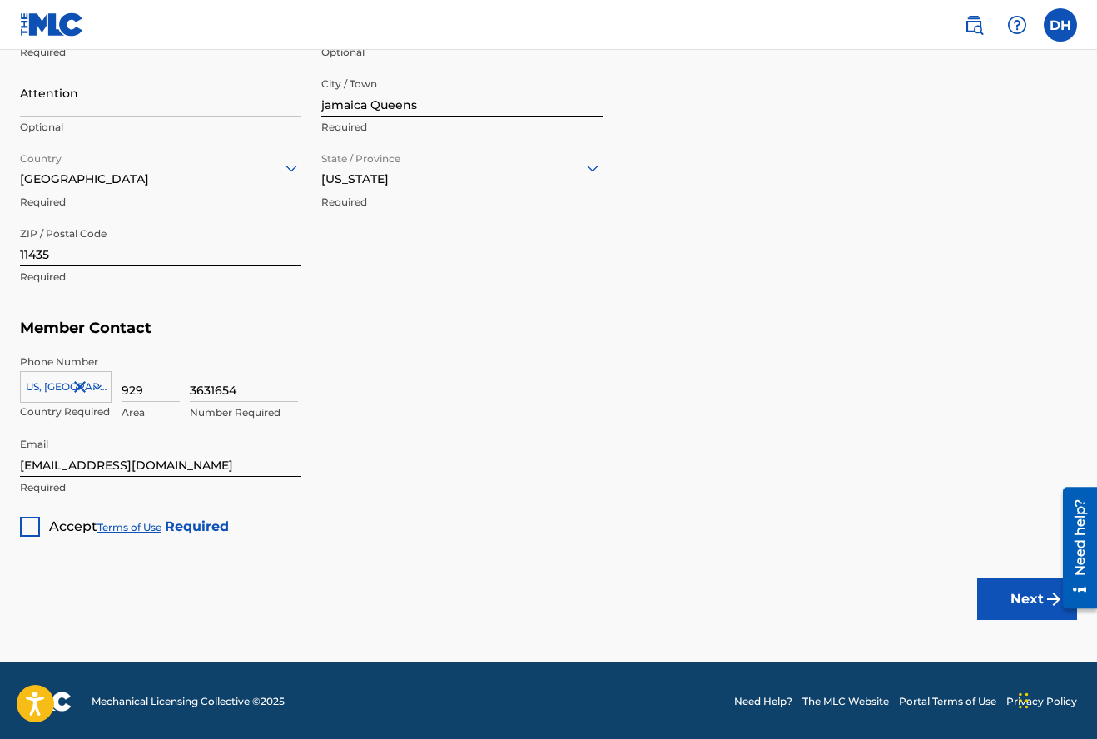
click at [33, 521] on div at bounding box center [30, 527] width 20 height 20
click at [1008, 594] on button "Next" at bounding box center [1027, 599] width 100 height 42
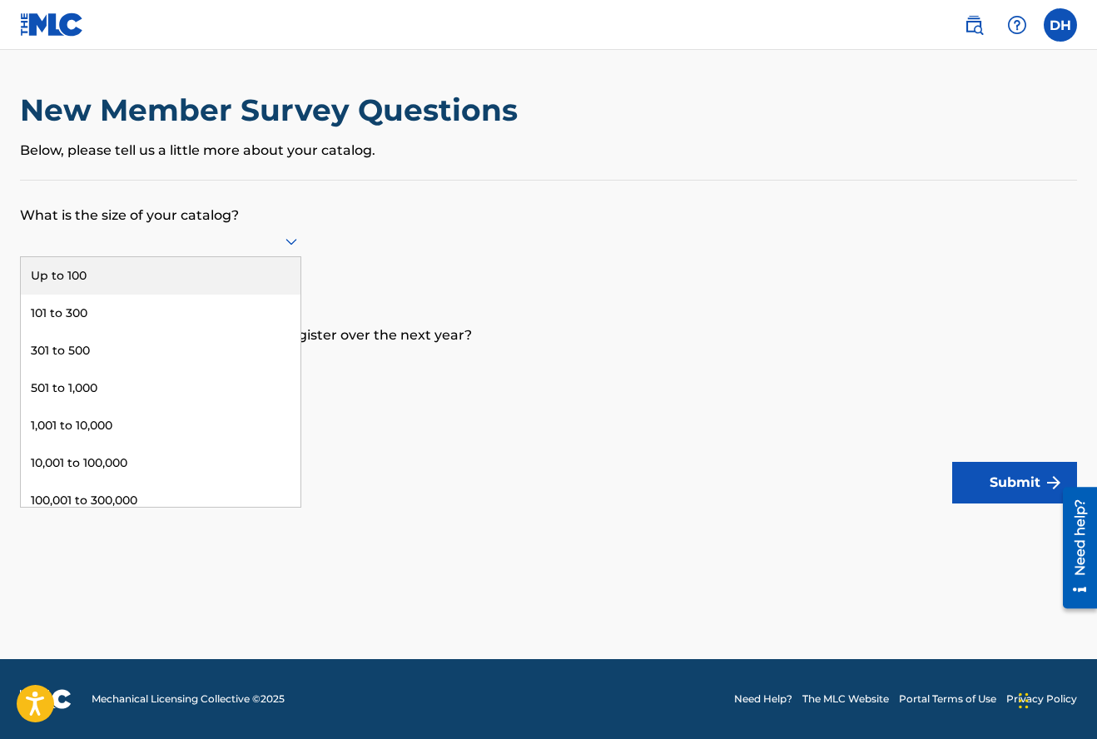
click at [181, 250] on div at bounding box center [160, 240] width 281 height 21
click at [167, 289] on div "Up to 100" at bounding box center [161, 275] width 280 height 37
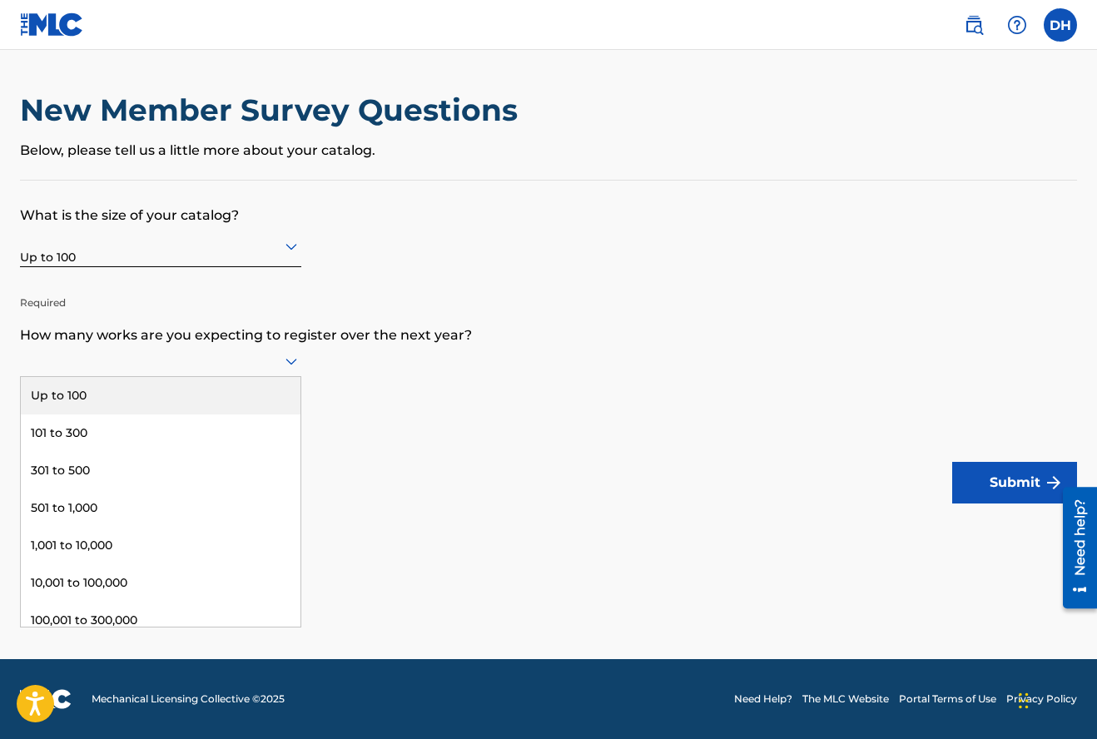
click at [102, 371] on div at bounding box center [160, 360] width 281 height 21
click at [107, 414] on div "Up to 100" at bounding box center [161, 395] width 280 height 37
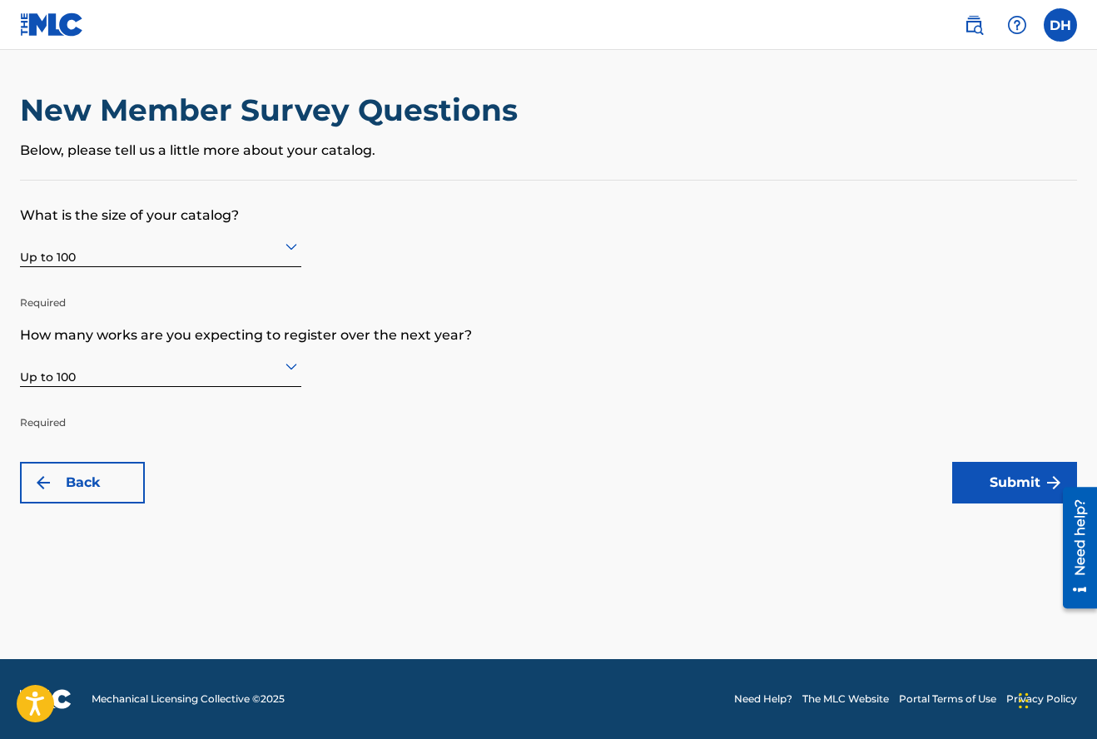
click at [994, 482] on button "Submit" at bounding box center [1014, 483] width 125 height 42
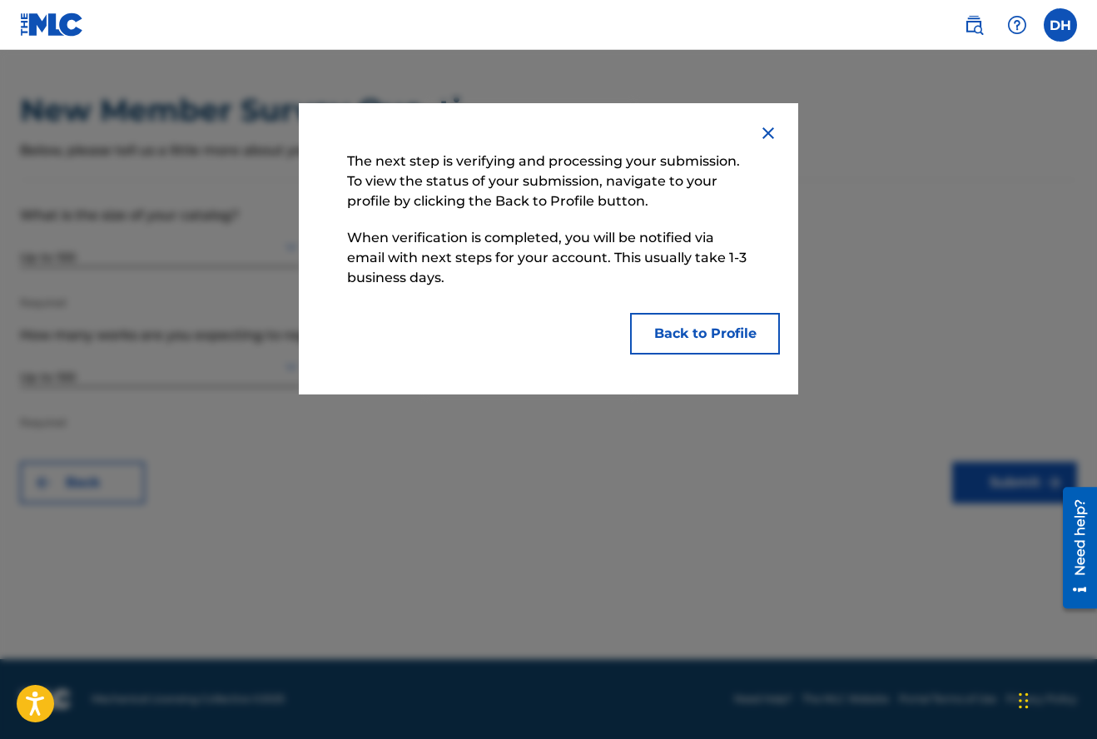
click at [756, 335] on button "Back to Profile" at bounding box center [705, 334] width 150 height 42
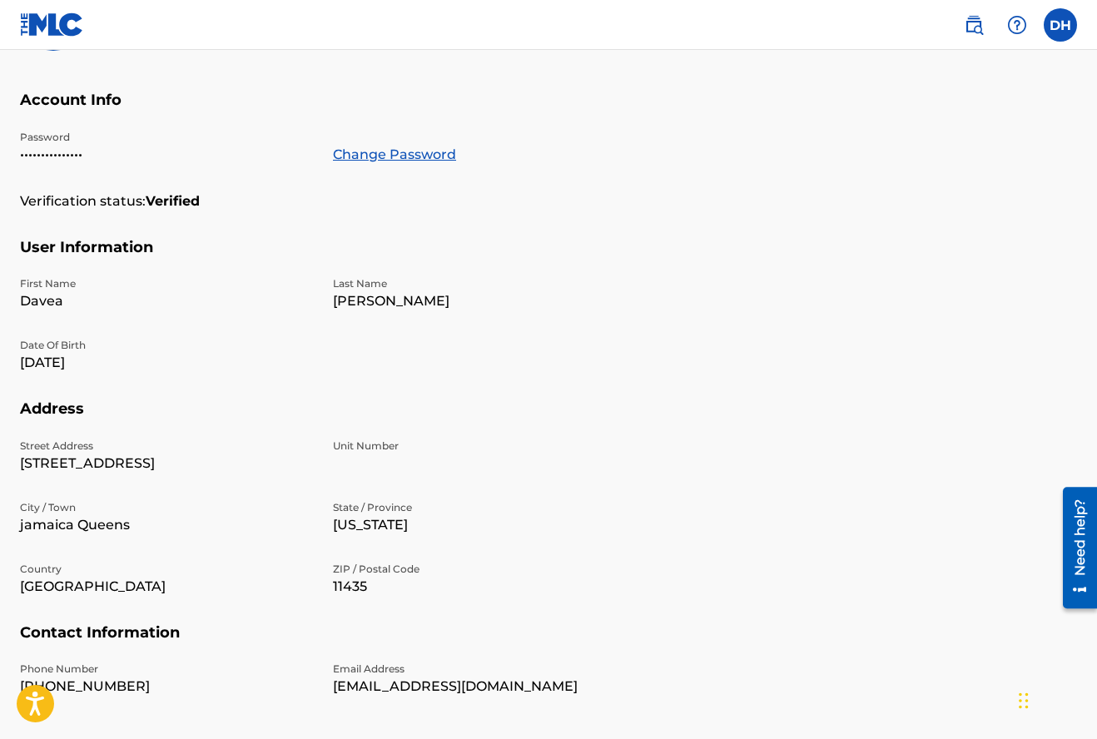
scroll to position [379, 0]
